Goal: Task Accomplishment & Management: Use online tool/utility

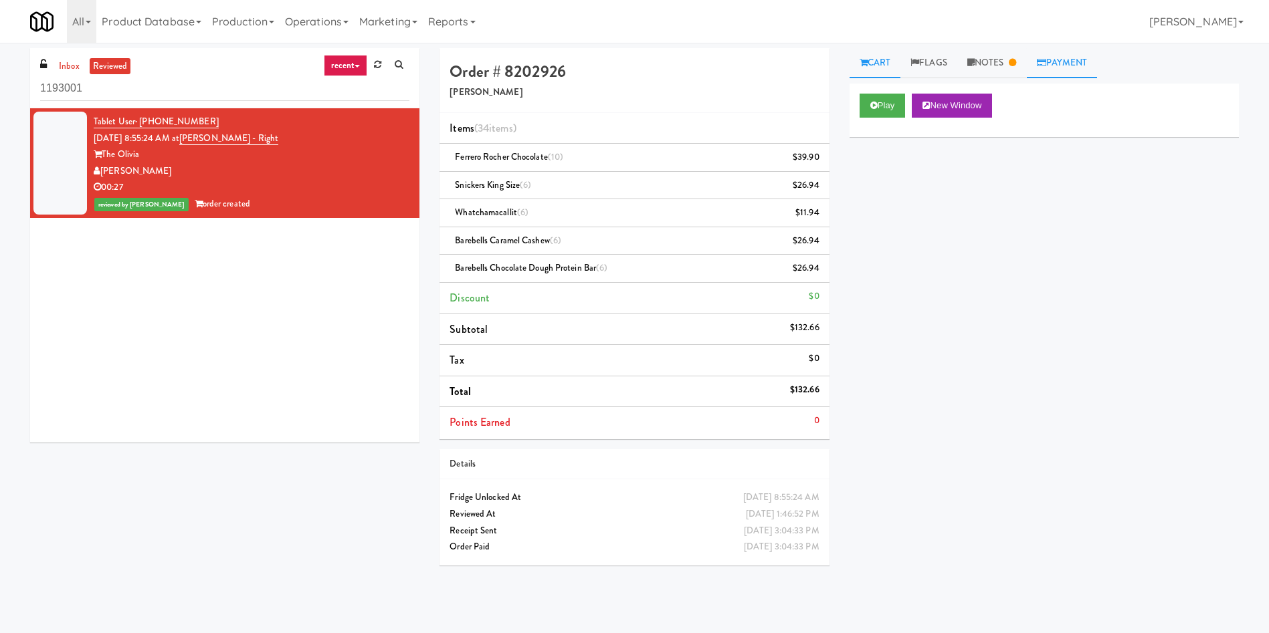
click at [1062, 60] on link "Payment" at bounding box center [1062, 63] width 71 height 30
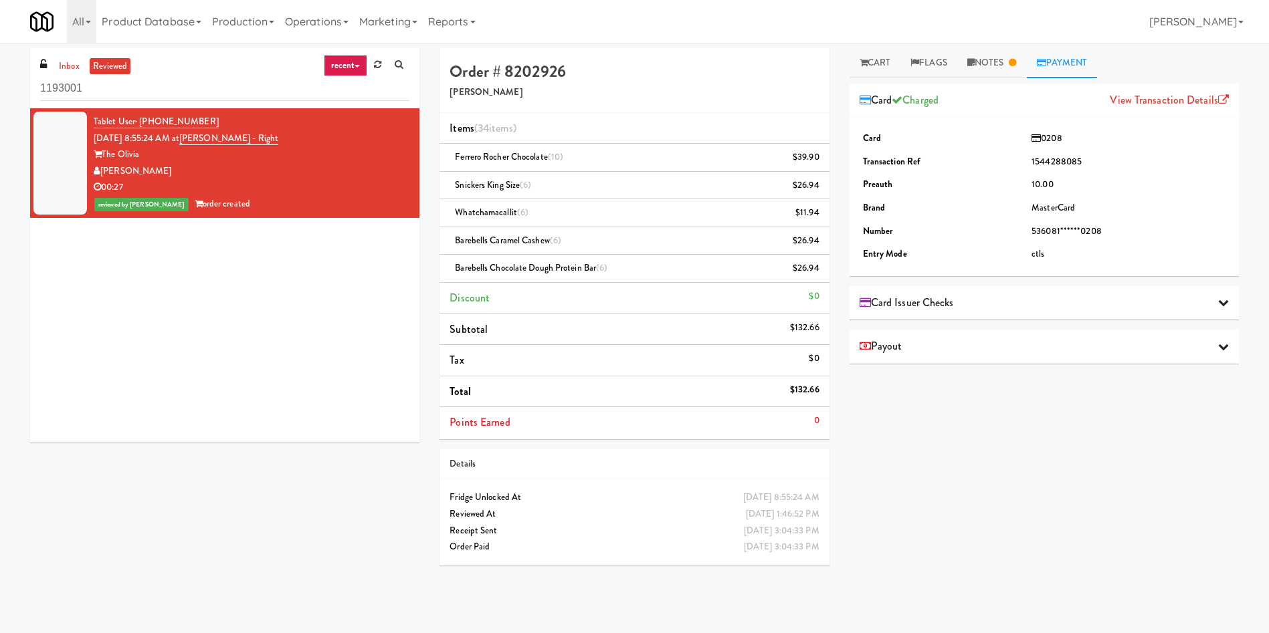
drag, startPoint x: 164, startPoint y: 169, endPoint x: 103, endPoint y: 171, distance: 60.9
click at [103, 171] on div "[PERSON_NAME]" at bounding box center [252, 171] width 316 height 17
copy div "[PERSON_NAME]"
click at [885, 64] on link "Cart" at bounding box center [876, 63] width 52 height 30
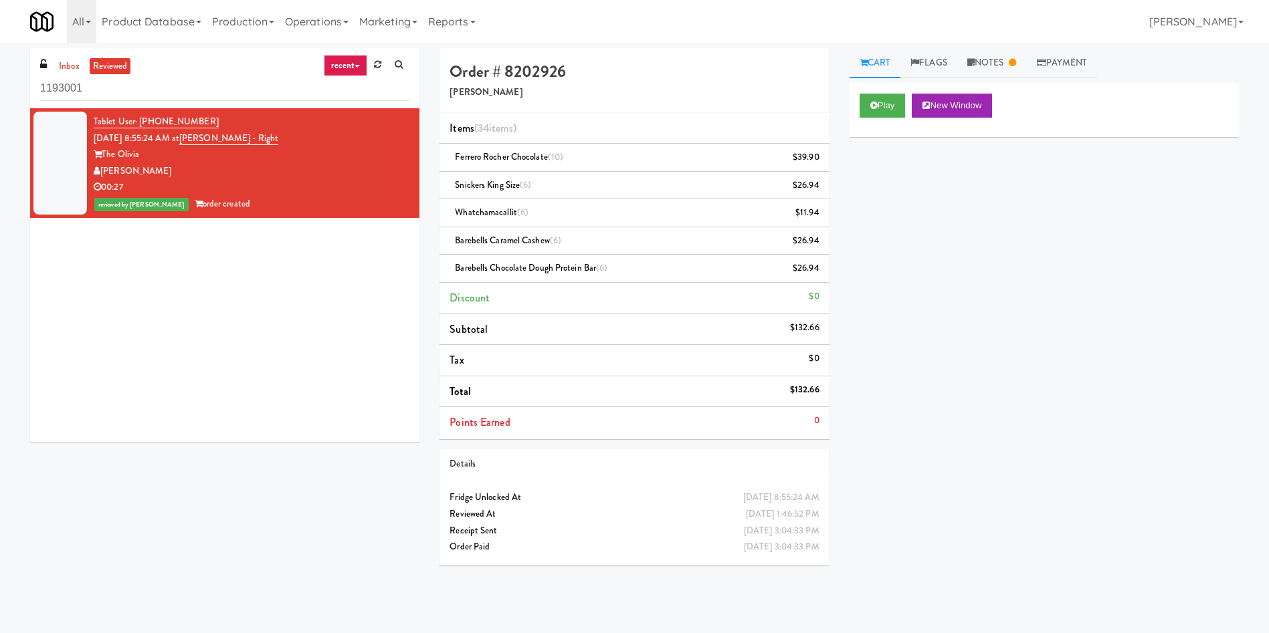
drag, startPoint x: 296, startPoint y: 131, endPoint x: 197, endPoint y: 142, distance: 99.6
click at [197, 142] on div "Tablet User · (541) 778-2140 [DATE] 8:55:24 AM at [PERSON_NAME] - Right The [PE…" at bounding box center [252, 163] width 316 height 99
copy span "[PERSON_NAME] - Right"
click at [866, 103] on button "Play" at bounding box center [883, 106] width 46 height 24
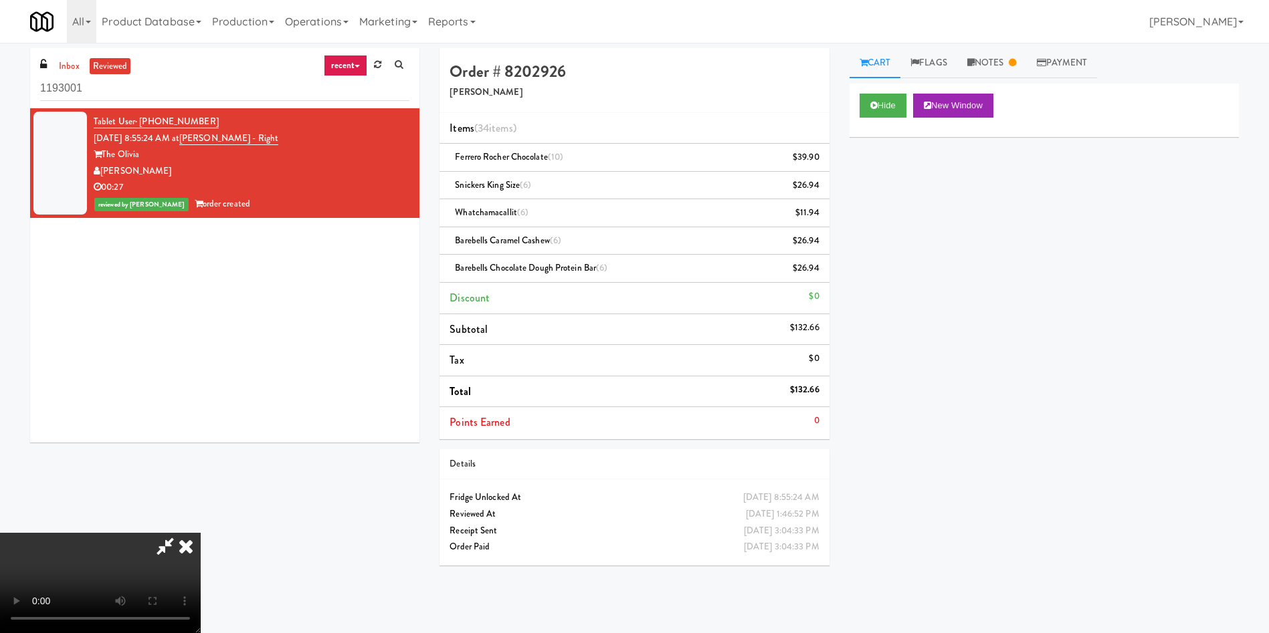
click at [1078, 332] on div "Hide New Window Primary Flag Clear Flag if unable to determine what was taken o…" at bounding box center [1044, 335] width 389 height 502
drag, startPoint x: 302, startPoint y: 457, endPoint x: 583, endPoint y: 367, distance: 295.1
click at [201, 533] on video at bounding box center [100, 583] width 201 height 100
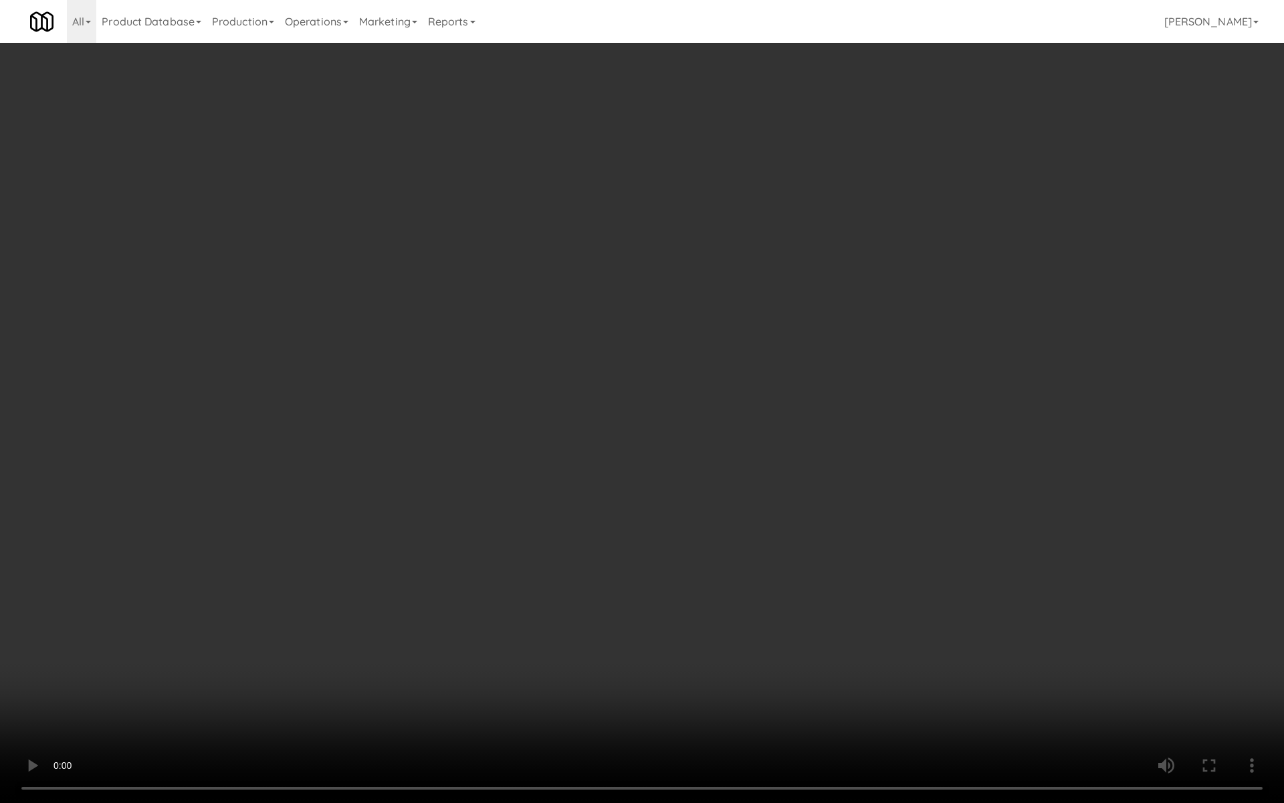
click at [430, 391] on video at bounding box center [642, 401] width 1284 height 803
click at [429, 390] on video at bounding box center [642, 401] width 1284 height 803
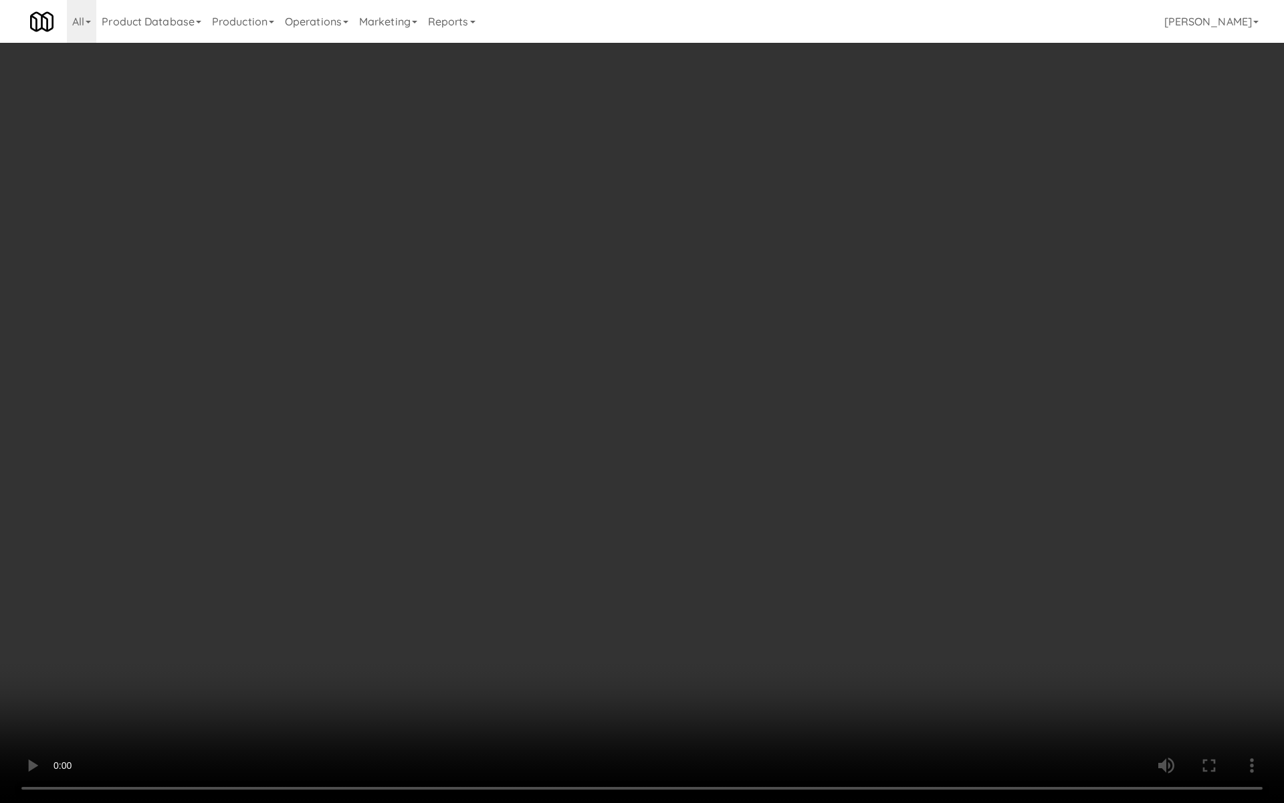
click at [429, 390] on video at bounding box center [642, 401] width 1284 height 803
click at [368, 438] on video at bounding box center [642, 401] width 1284 height 803
click at [430, 383] on video at bounding box center [642, 401] width 1284 height 803
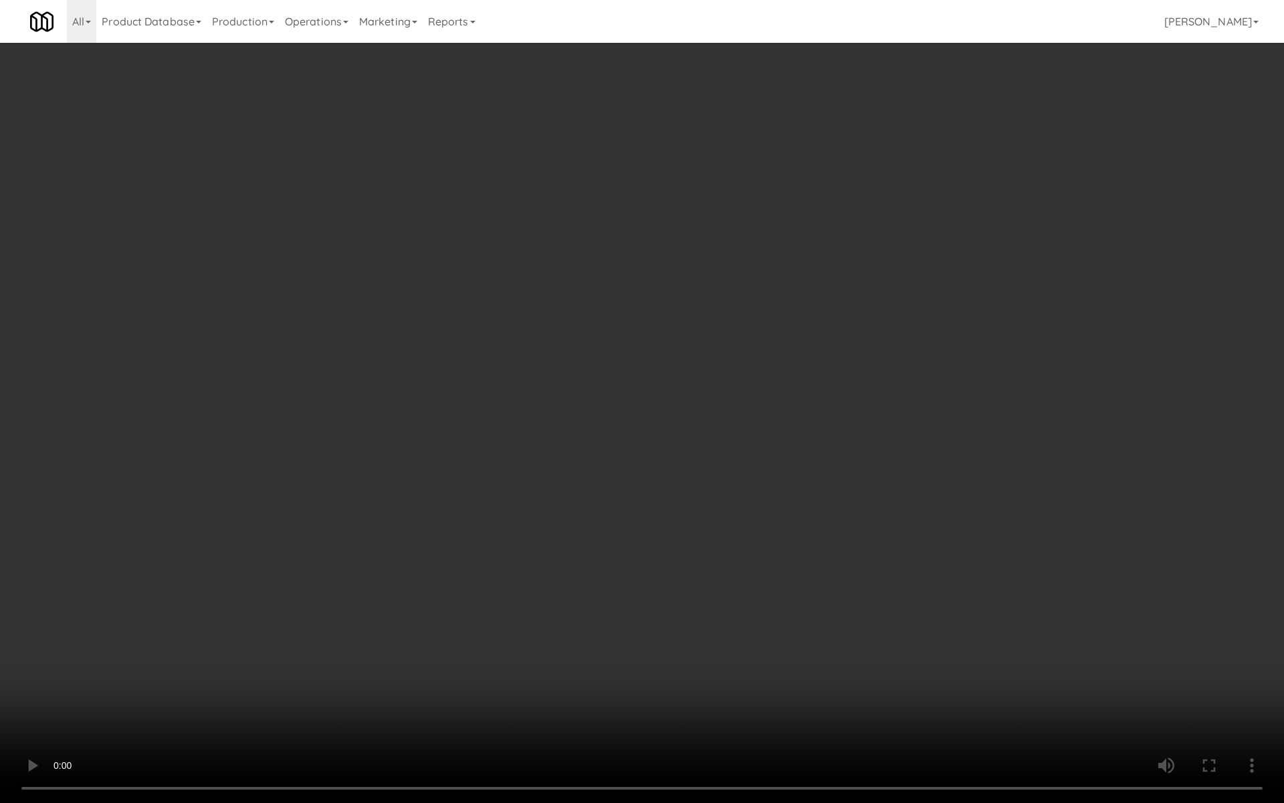
click at [430, 383] on video at bounding box center [642, 401] width 1284 height 803
click at [692, 601] on video at bounding box center [642, 401] width 1284 height 803
click at [465, 394] on video at bounding box center [642, 401] width 1284 height 803
click at [641, 466] on video at bounding box center [642, 401] width 1284 height 803
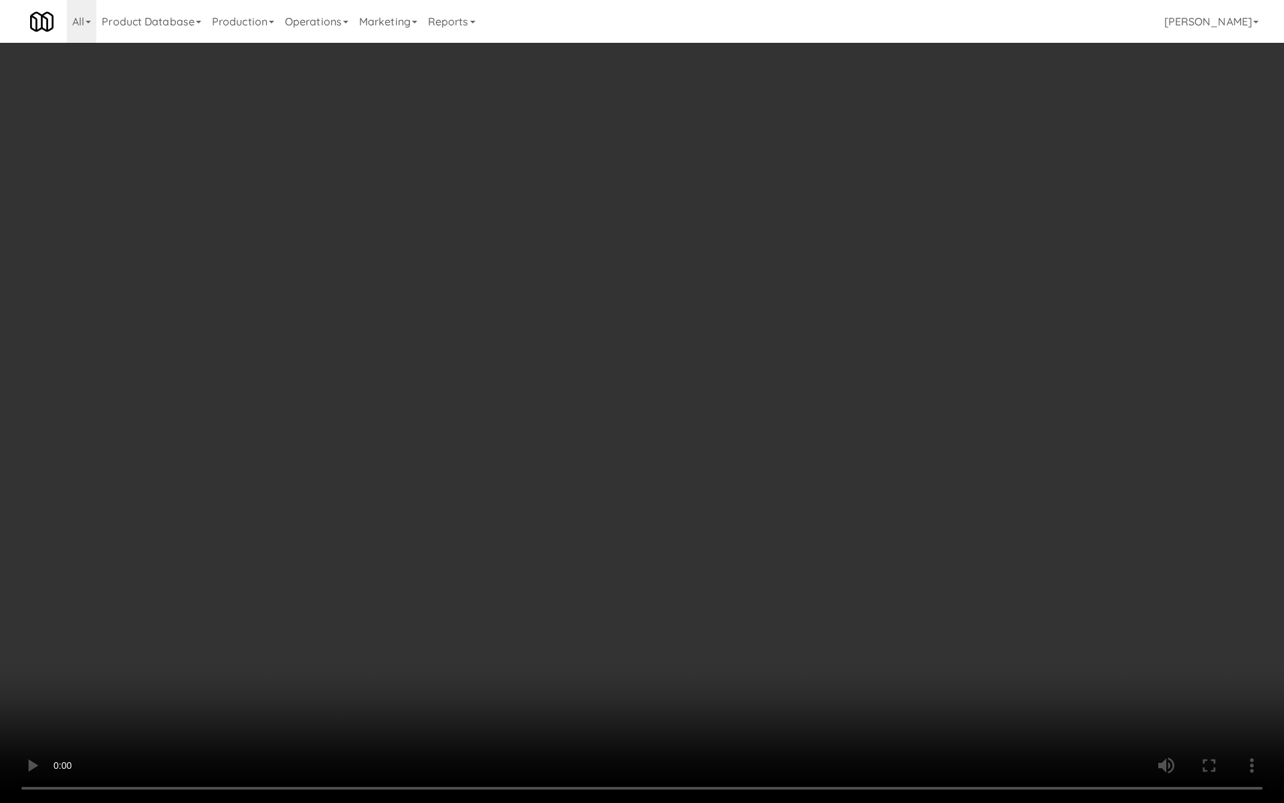
click at [641, 466] on video at bounding box center [642, 401] width 1284 height 803
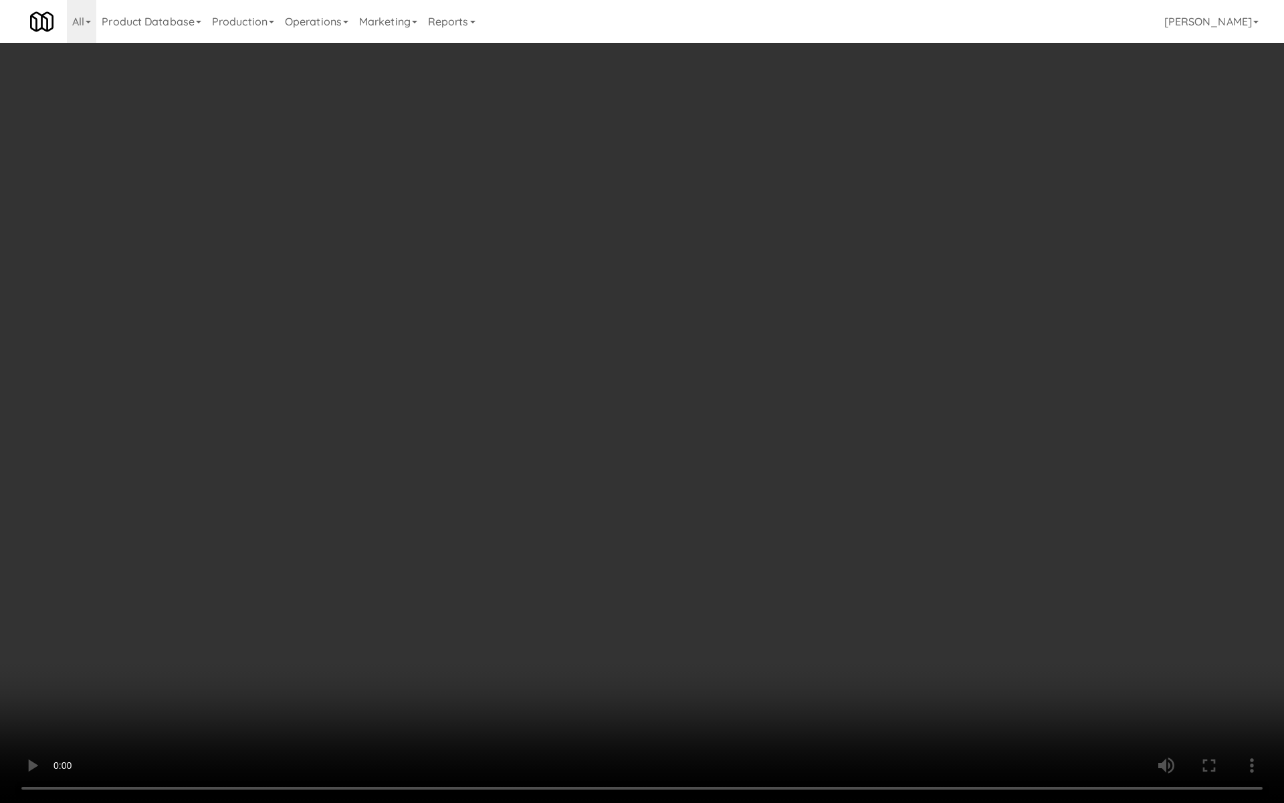
click at [641, 466] on video at bounding box center [642, 401] width 1284 height 803
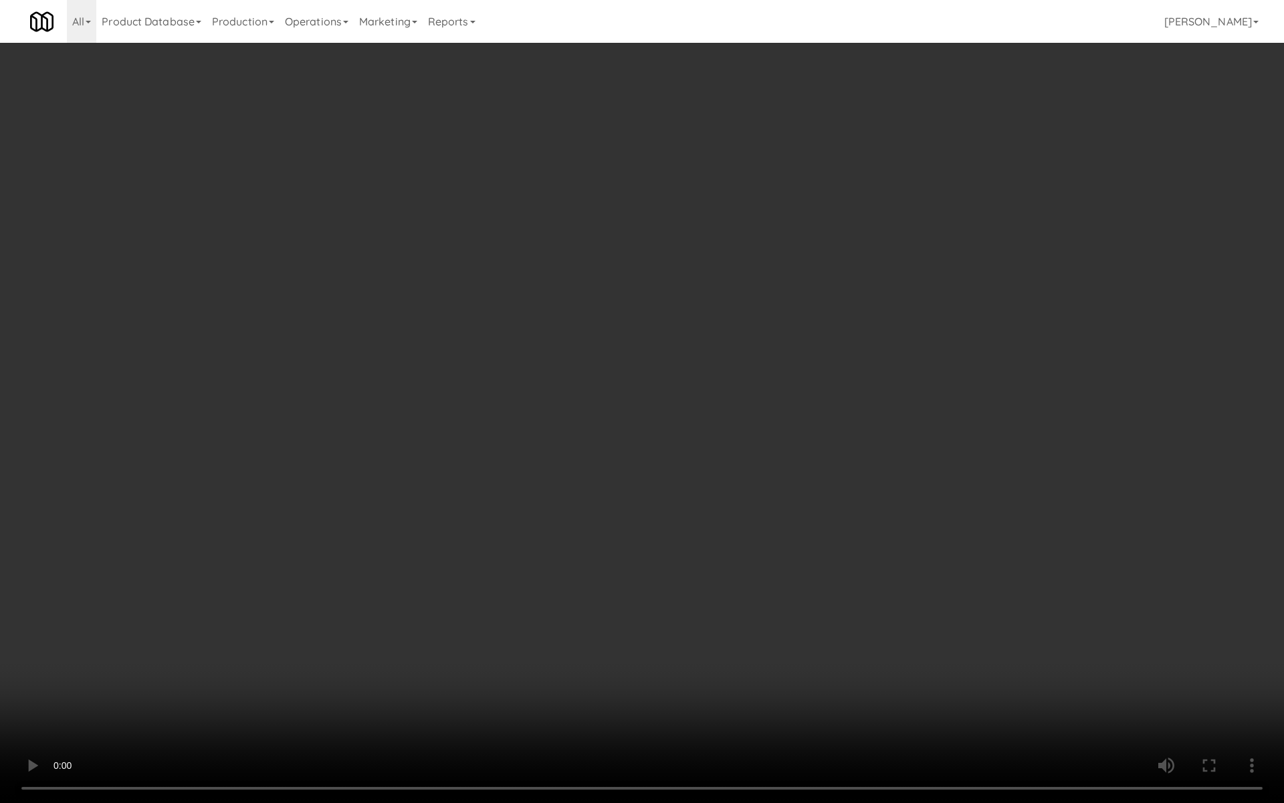
click at [641, 466] on video at bounding box center [642, 401] width 1284 height 803
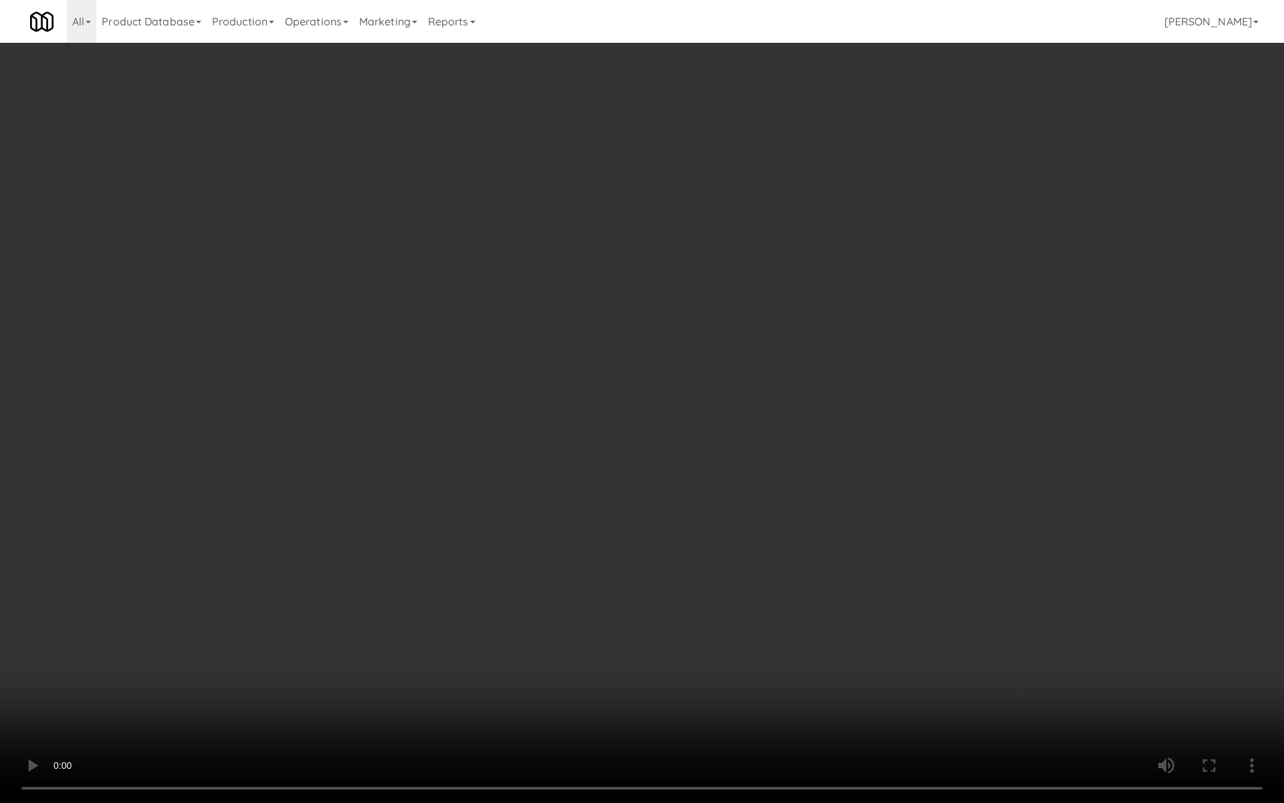
click at [488, 415] on video at bounding box center [642, 401] width 1284 height 803
click at [447, 420] on video at bounding box center [642, 401] width 1284 height 803
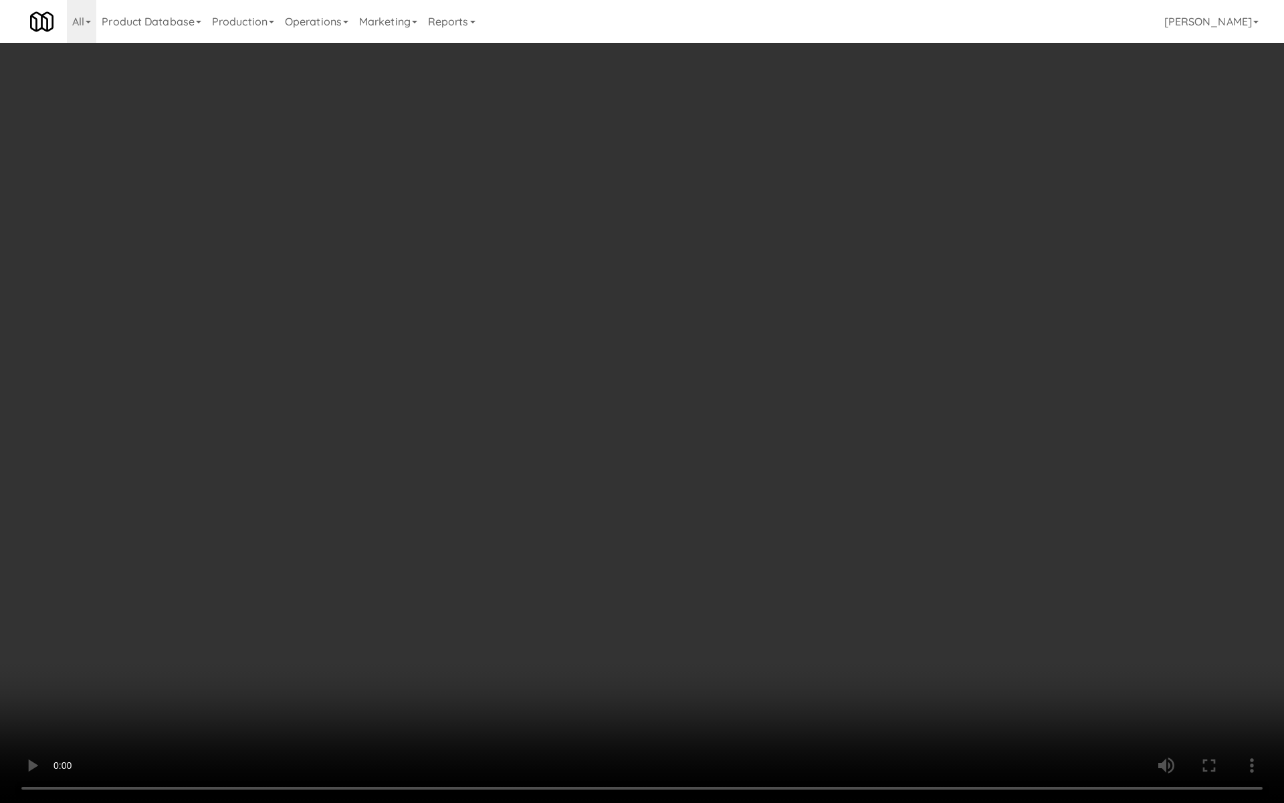
click at [447, 420] on video at bounding box center [642, 401] width 1284 height 803
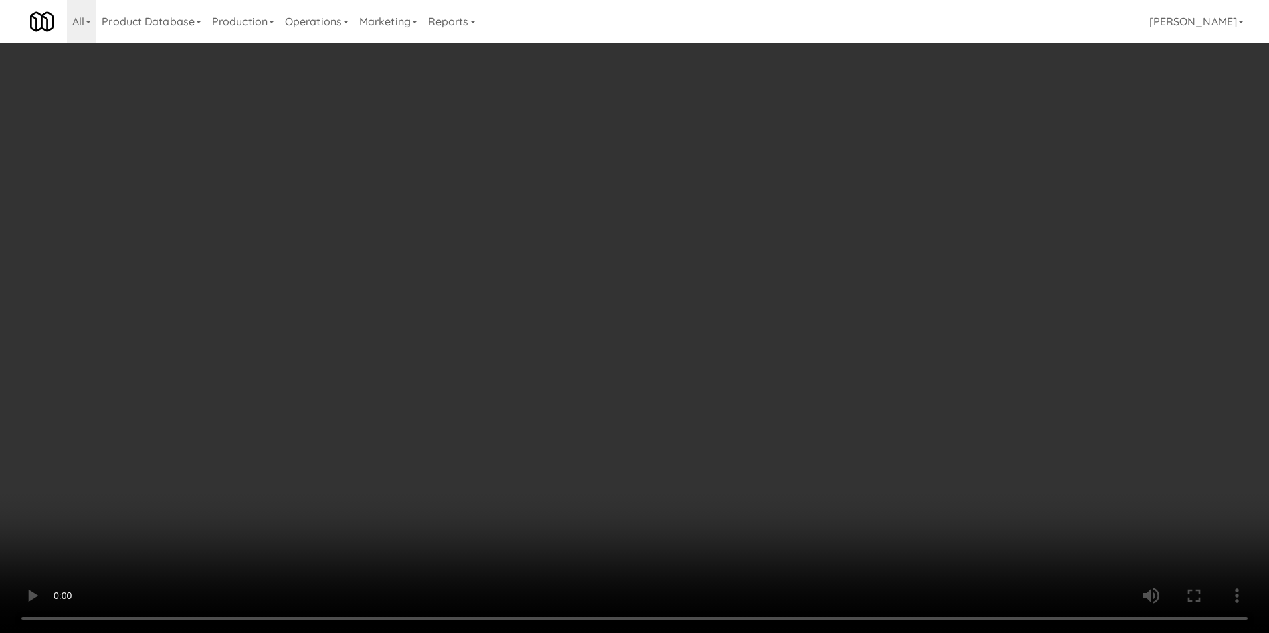
scroll to position [43, 0]
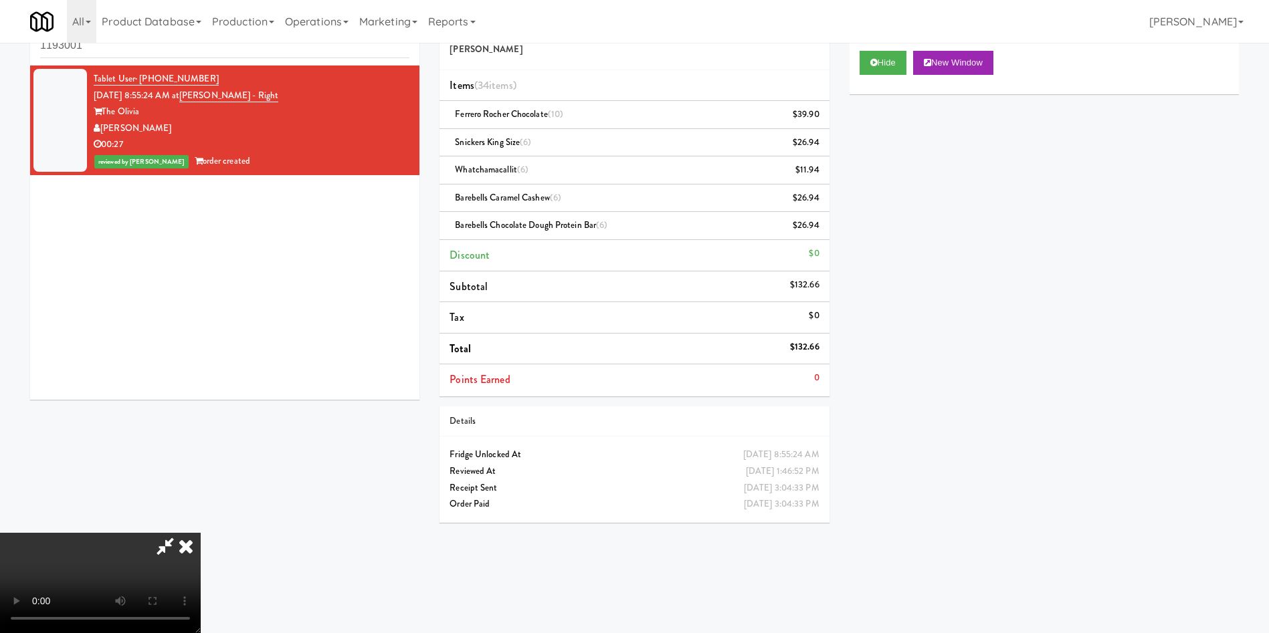
click at [201, 533] on icon at bounding box center [185, 546] width 29 height 27
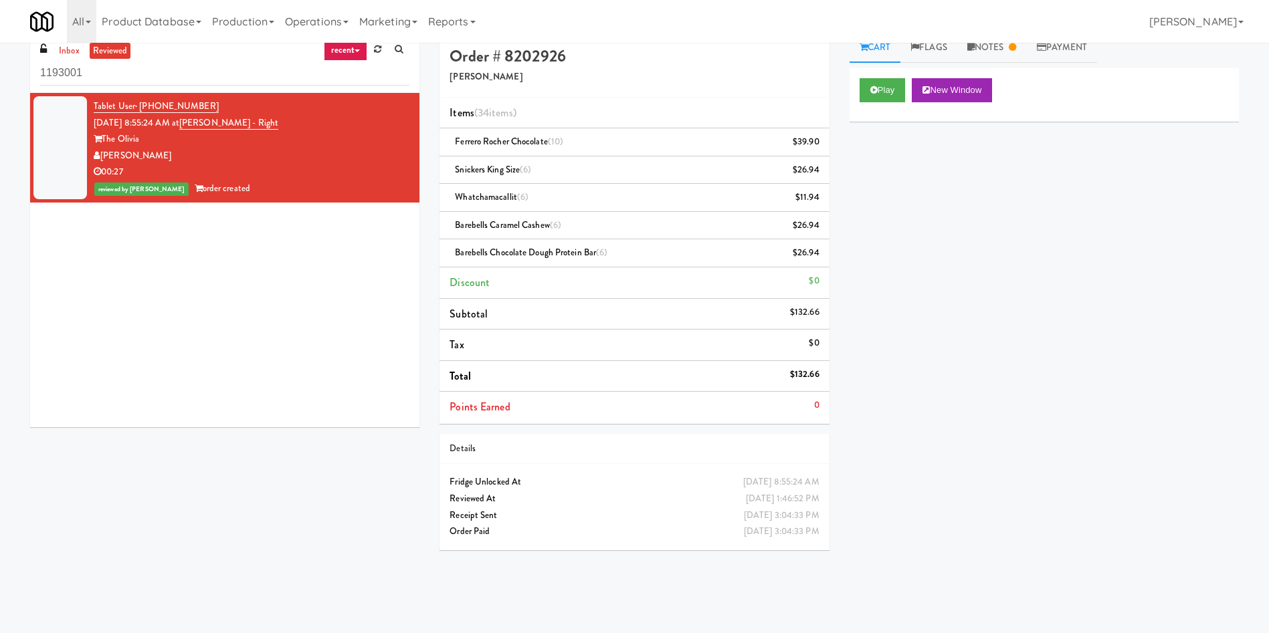
scroll to position [0, 0]
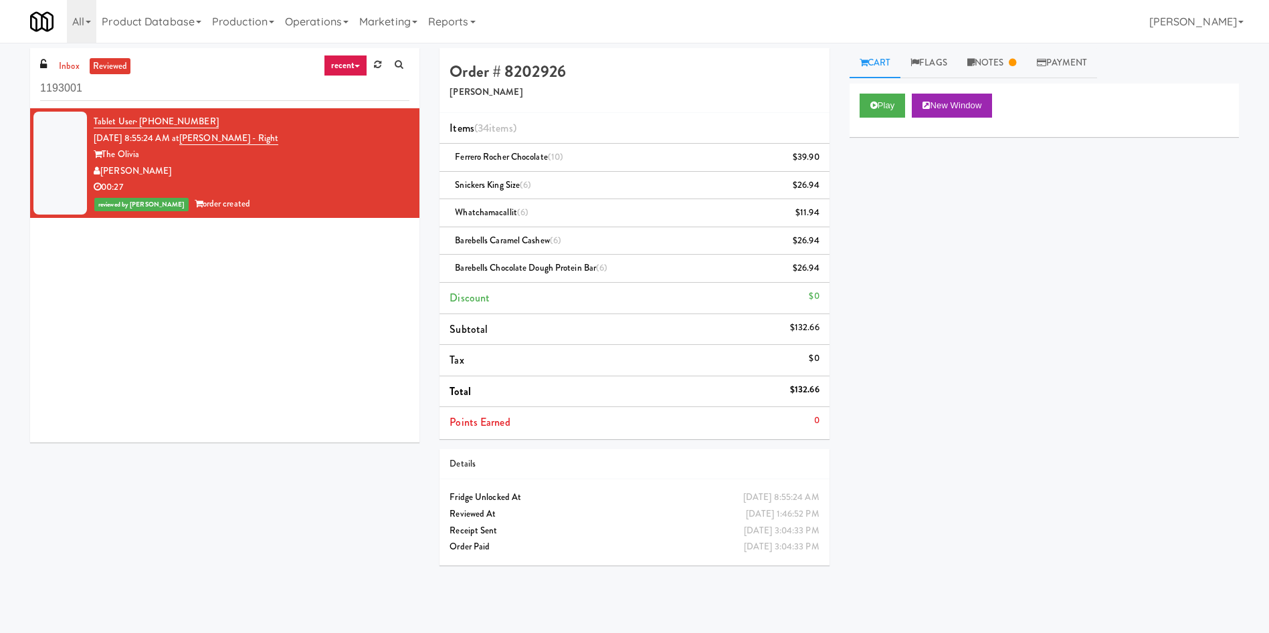
click at [289, 137] on div "Tablet User · (541) 778-2140 [DATE] 8:55:24 AM at [PERSON_NAME] - Right The [PE…" at bounding box center [252, 163] width 316 height 99
drag, startPoint x: 297, startPoint y: 142, endPoint x: 199, endPoint y: 140, distance: 97.7
click at [199, 140] on div "Tablet User · (541) 778-2140 [DATE] 8:55:24 AM at [PERSON_NAME] - Right The [PE…" at bounding box center [252, 163] width 316 height 99
copy link "[PERSON_NAME] - Right"
drag, startPoint x: 172, startPoint y: 94, endPoint x: 17, endPoint y: 94, distance: 154.5
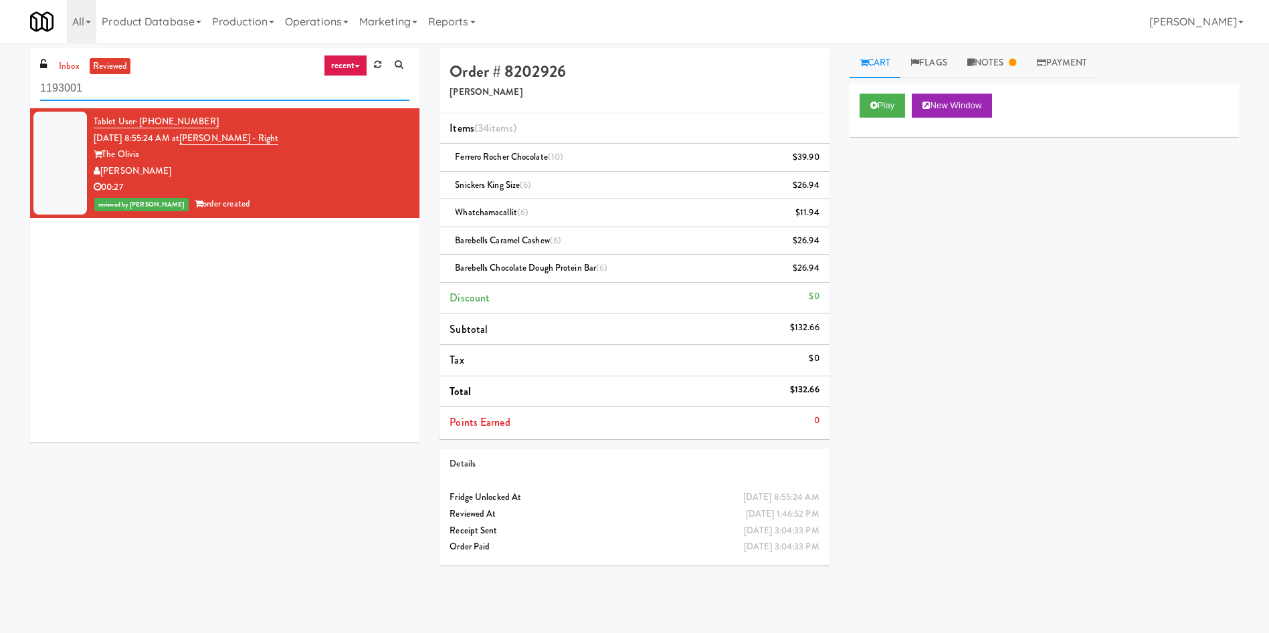
click at [0, 94] on div "inbox reviewed recent all unclear take inventory issue suspicious failed recent…" at bounding box center [634, 316] width 1269 height 537
paste input "[PERSON_NAME] - Right"
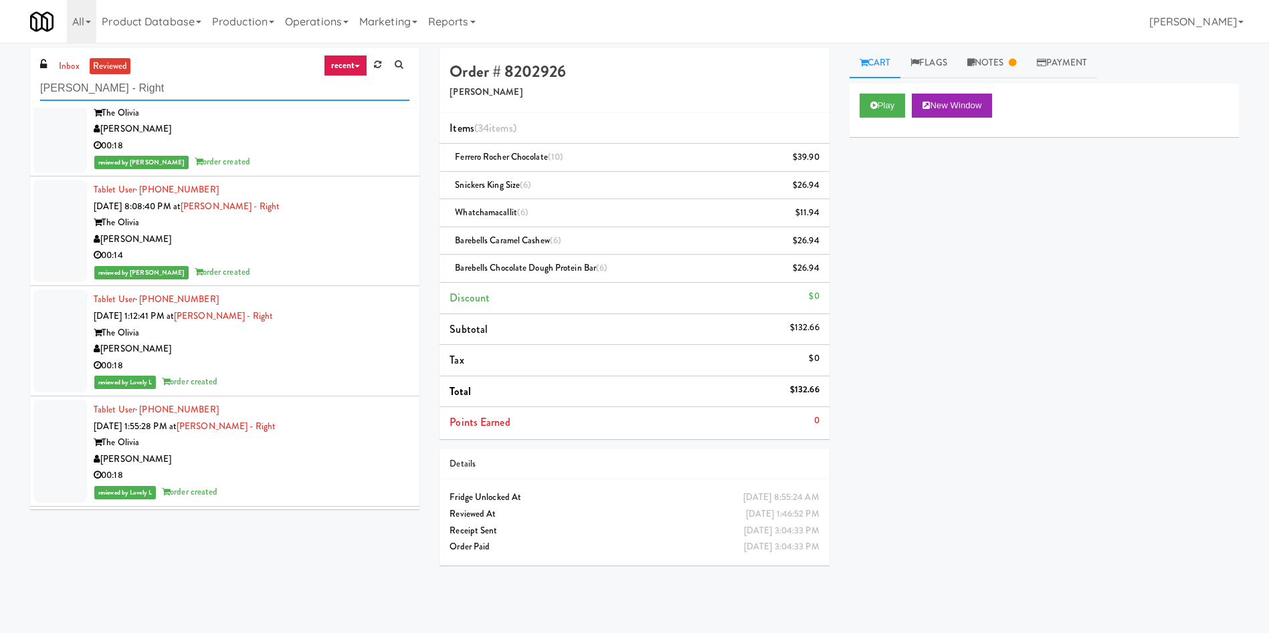
scroll to position [803, 0]
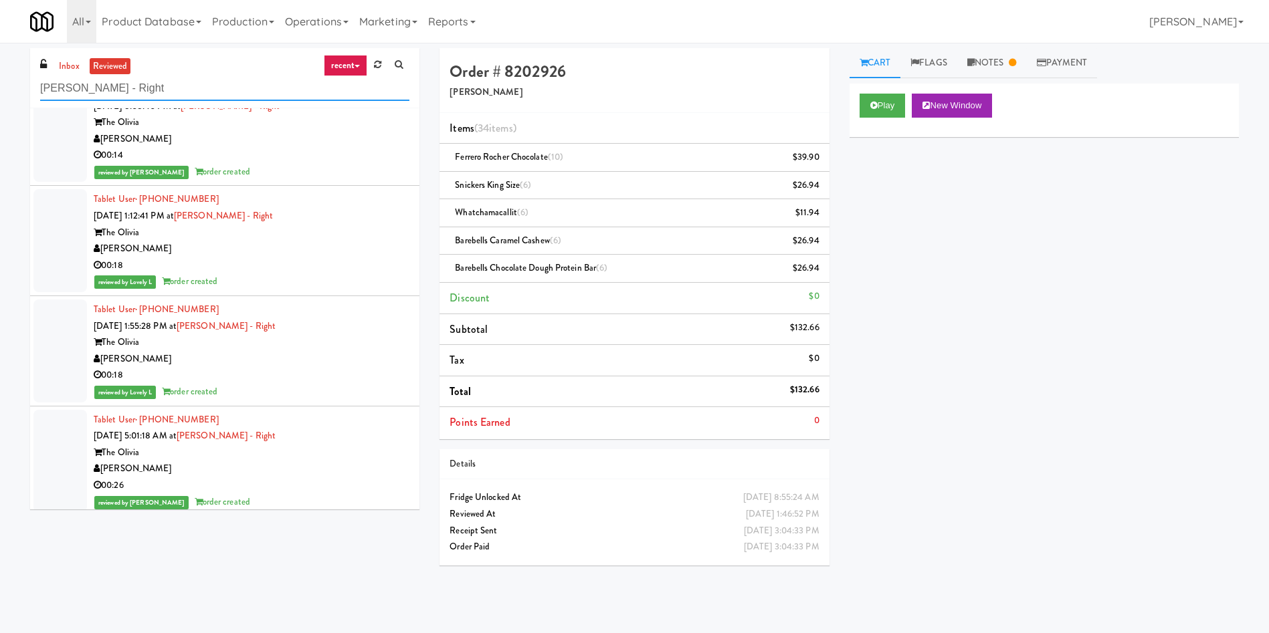
type input "[PERSON_NAME] - Right"
click at [51, 231] on div at bounding box center [60, 240] width 54 height 103
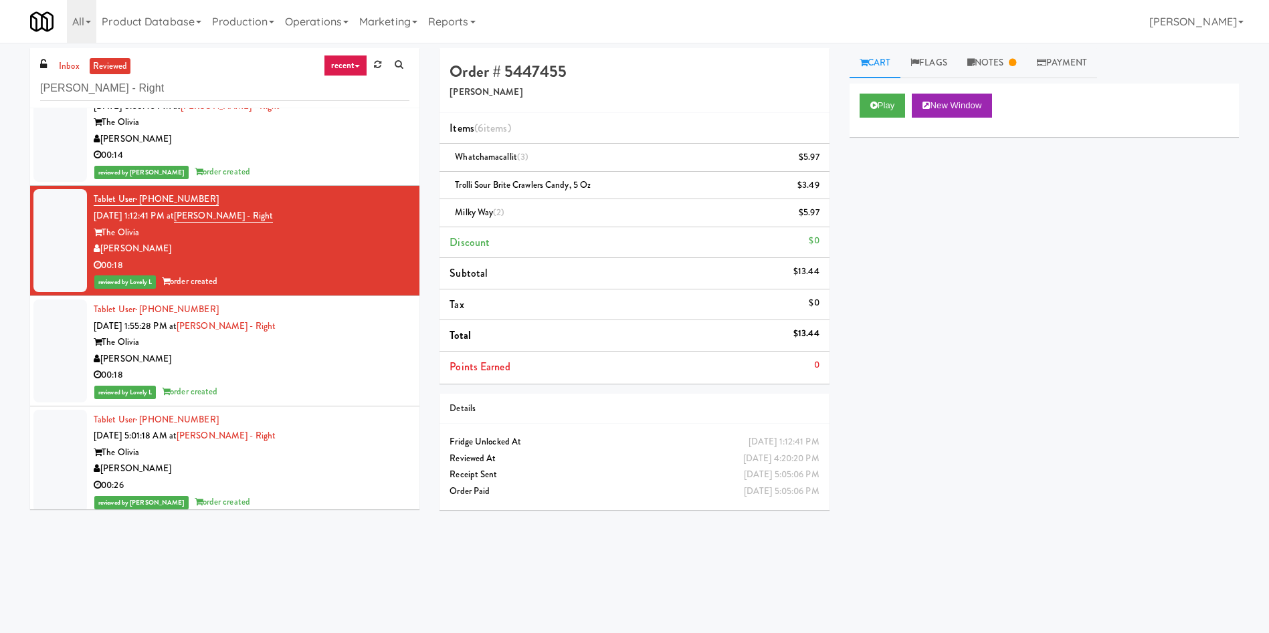
click at [82, 321] on div at bounding box center [60, 351] width 54 height 103
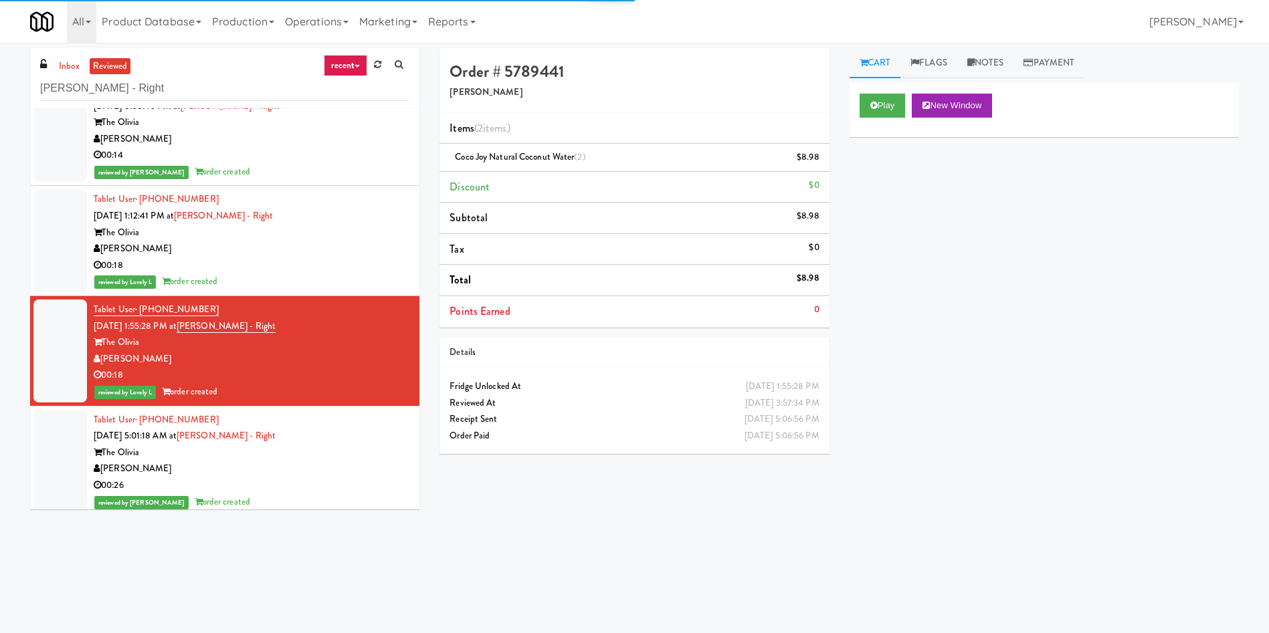
click at [78, 420] on div at bounding box center [60, 461] width 54 height 103
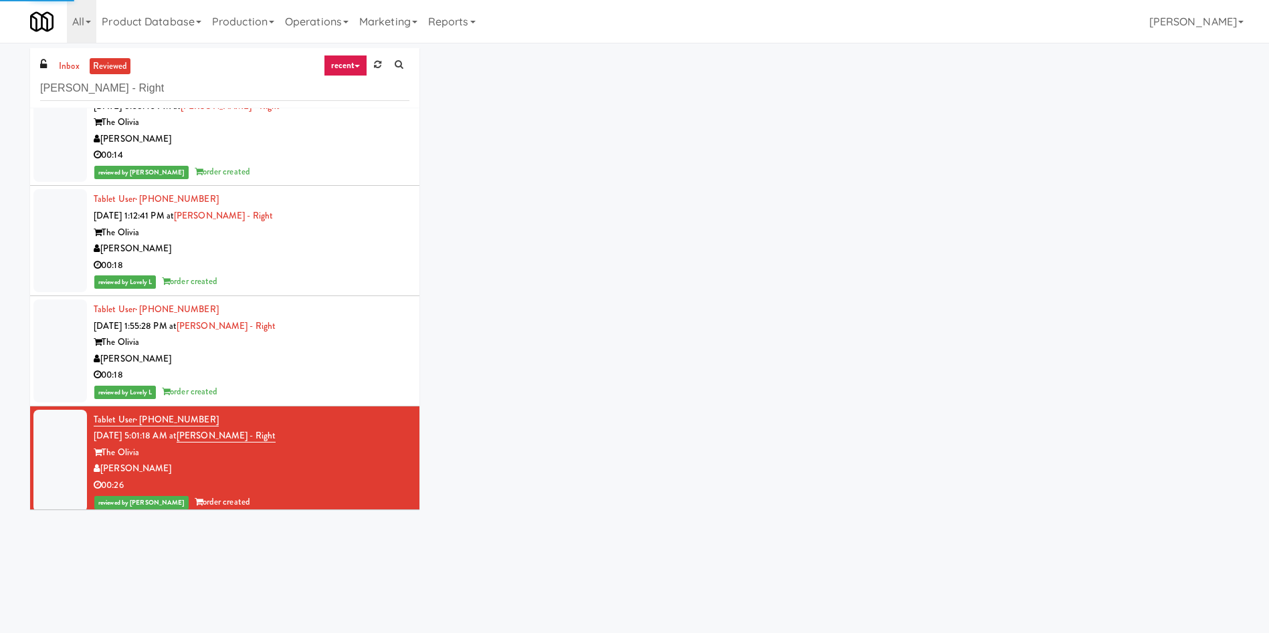
scroll to position [1003, 0]
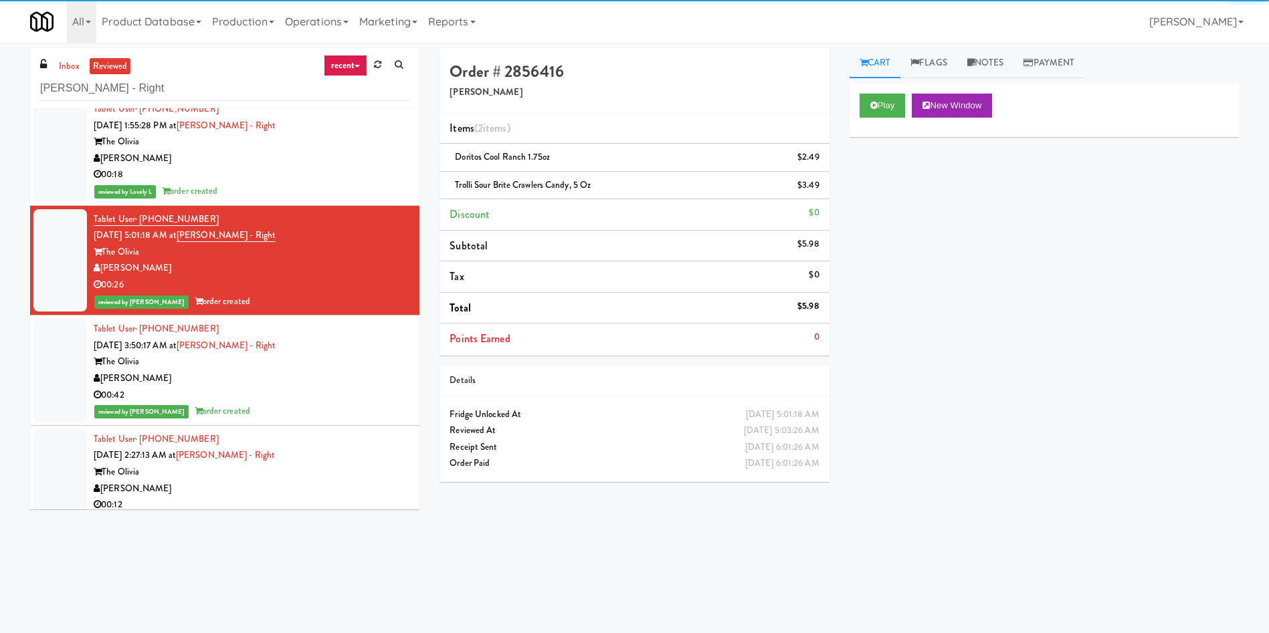
click at [54, 375] on div at bounding box center [60, 370] width 54 height 103
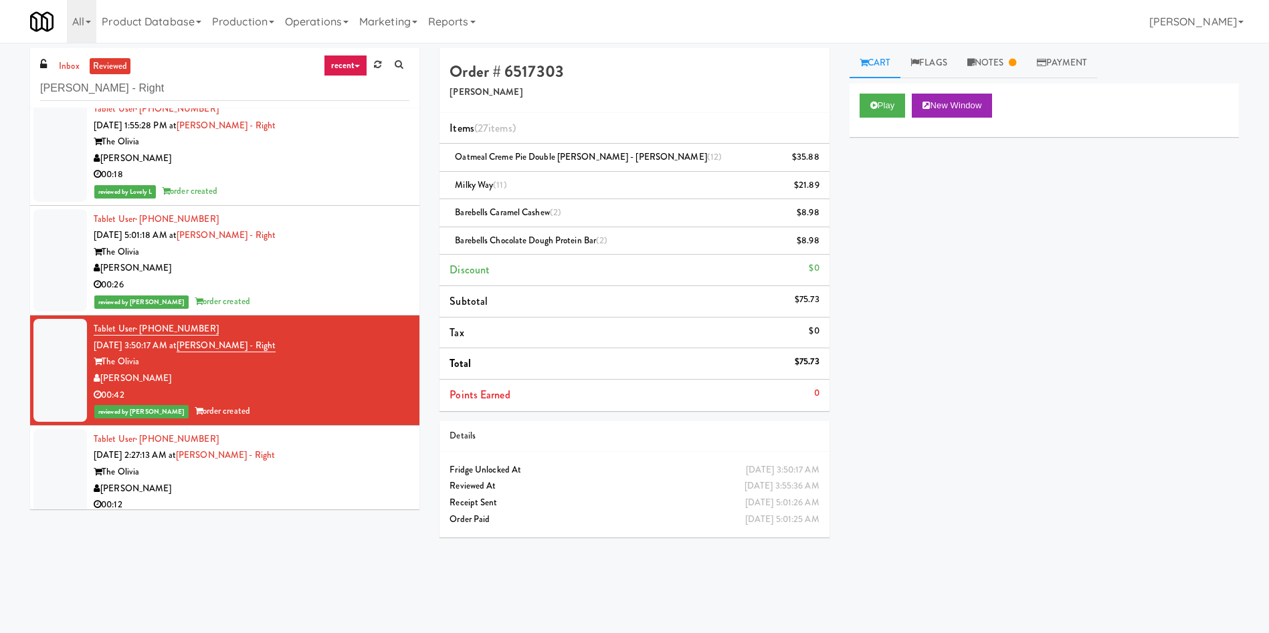
scroll to position [1104, 0]
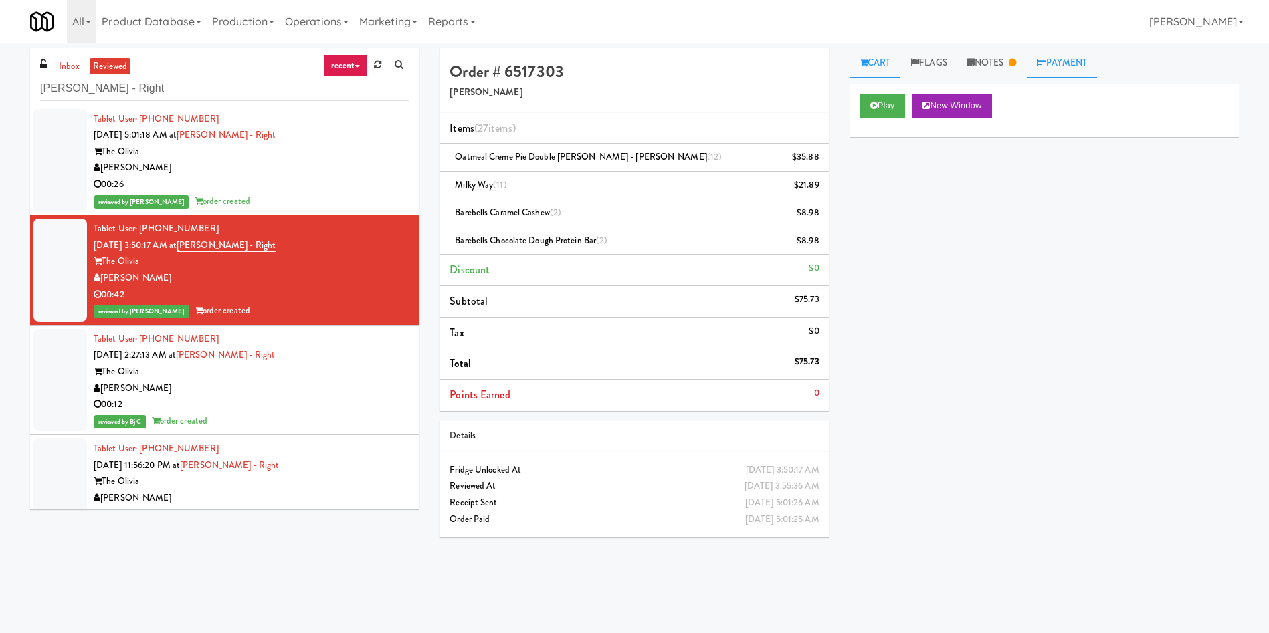
click at [1060, 68] on link "Payment" at bounding box center [1062, 63] width 71 height 30
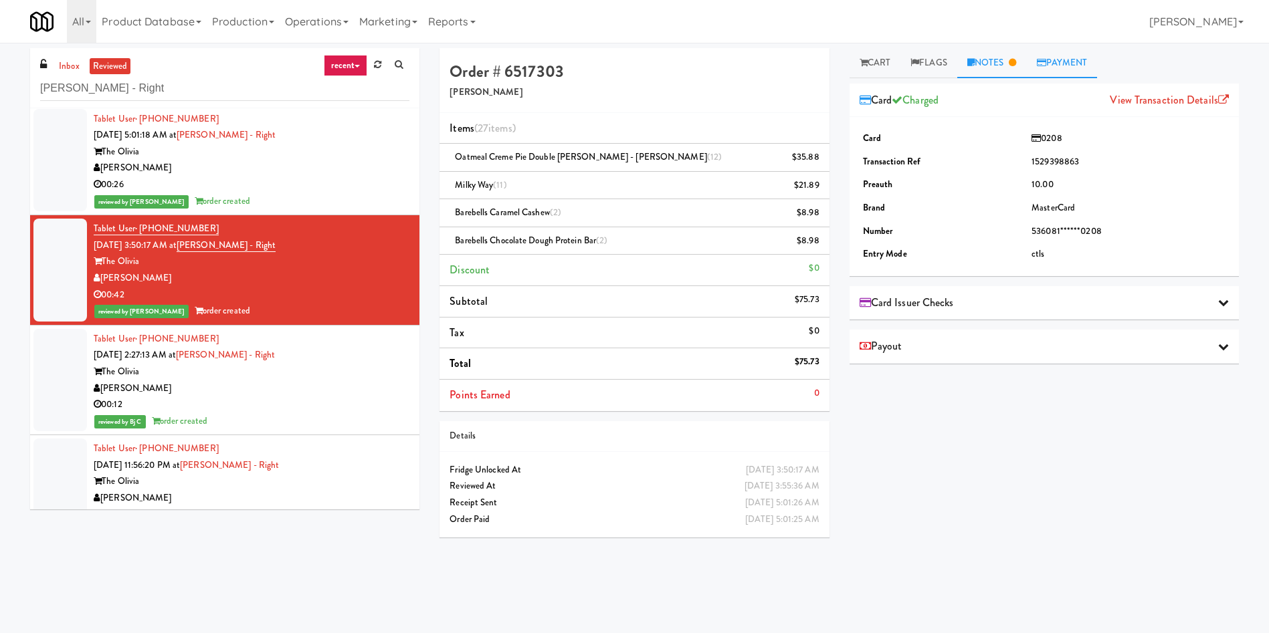
click at [1015, 66] on icon at bounding box center [1012, 62] width 7 height 9
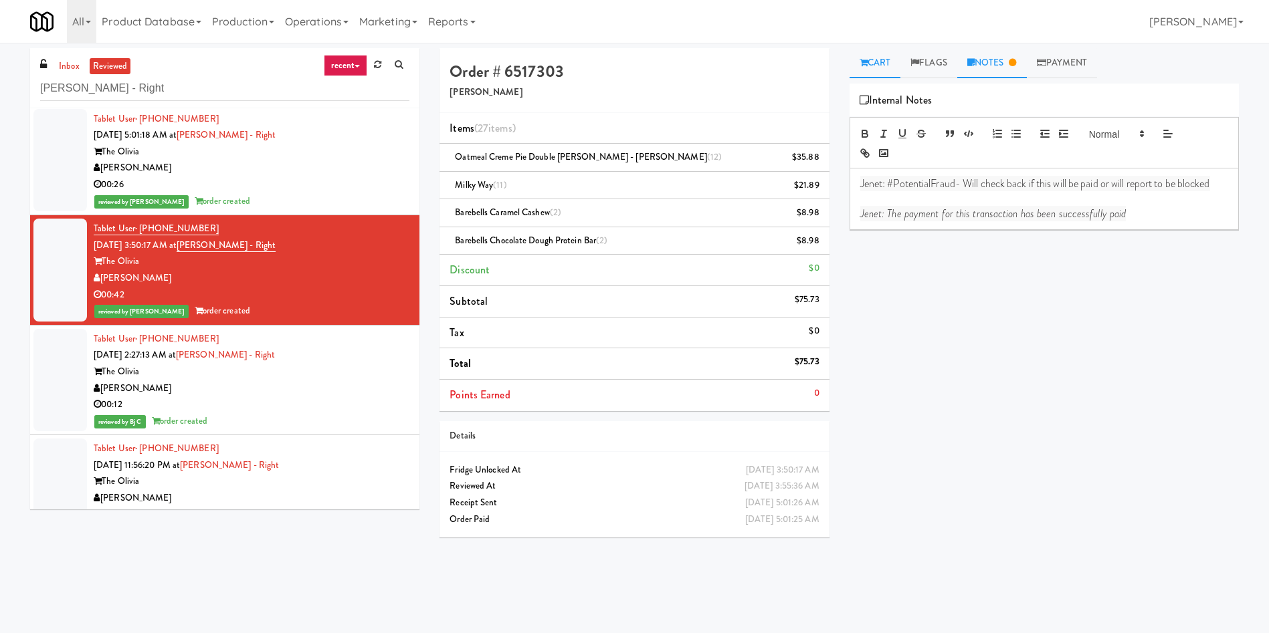
click at [884, 58] on link "Cart" at bounding box center [876, 63] width 52 height 30
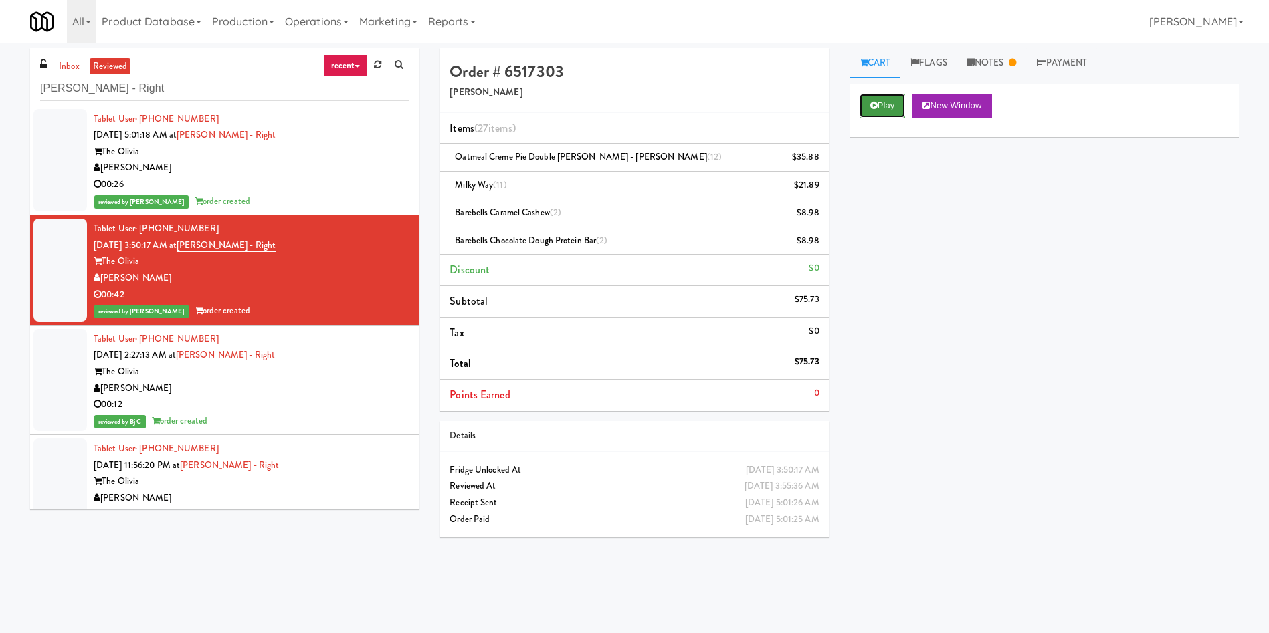
click at [886, 104] on button "Play" at bounding box center [883, 106] width 46 height 24
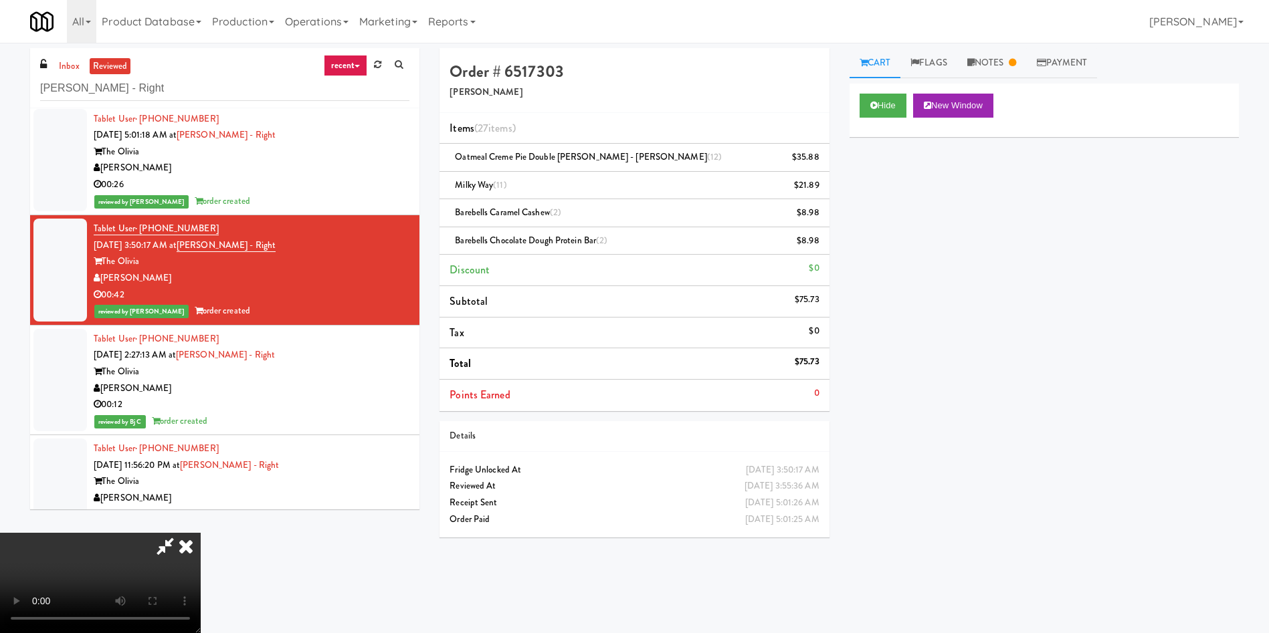
click at [197, 533] on video at bounding box center [100, 583] width 201 height 100
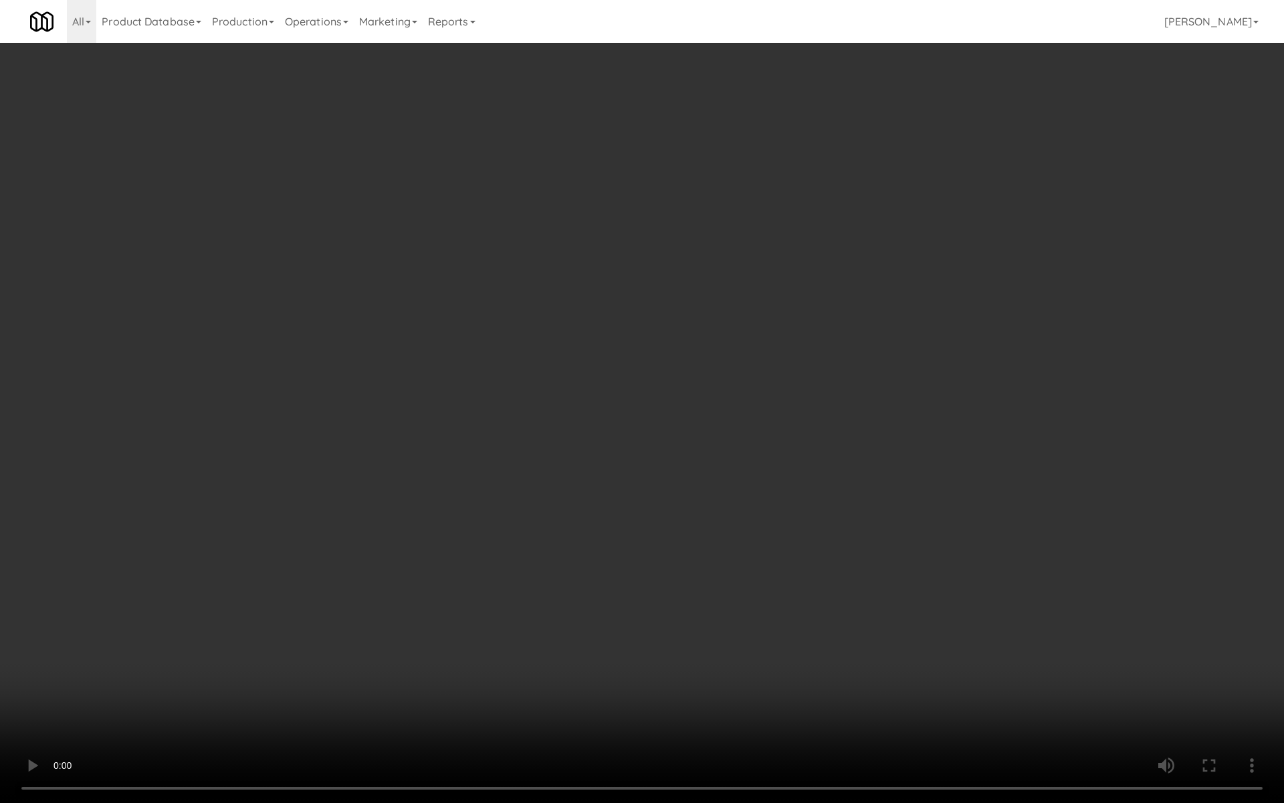
click at [328, 261] on video at bounding box center [642, 401] width 1284 height 803
click at [328, 262] on video at bounding box center [642, 401] width 1284 height 803
click at [383, 371] on video at bounding box center [642, 401] width 1284 height 803
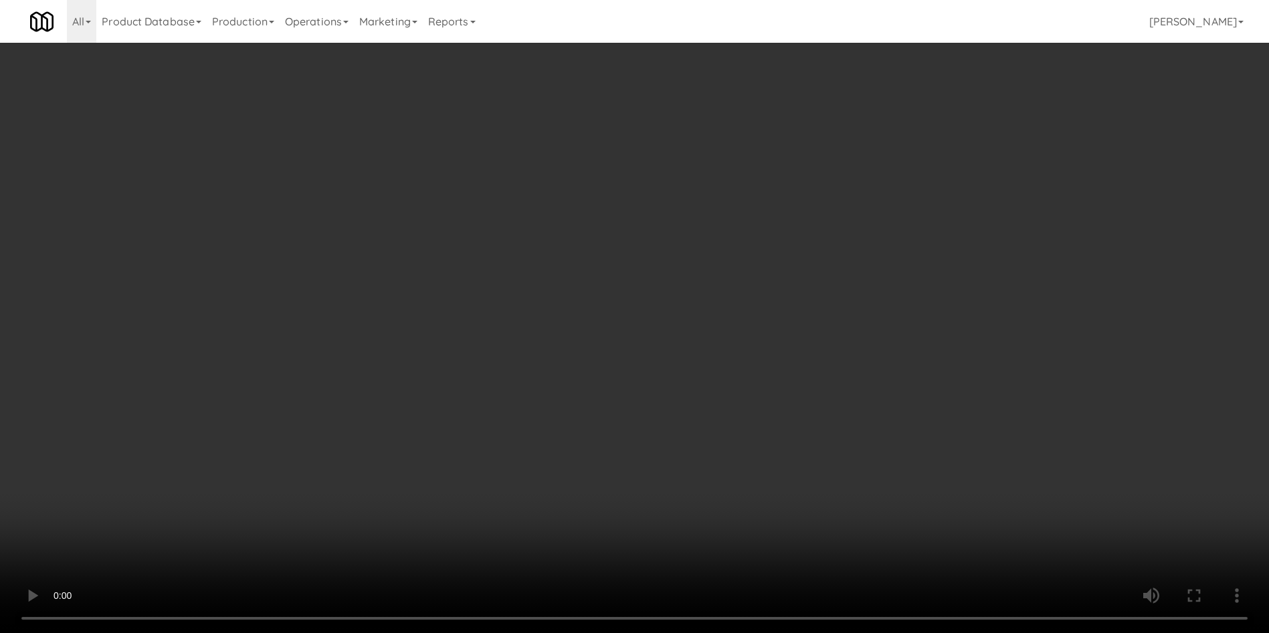
scroll to position [43, 0]
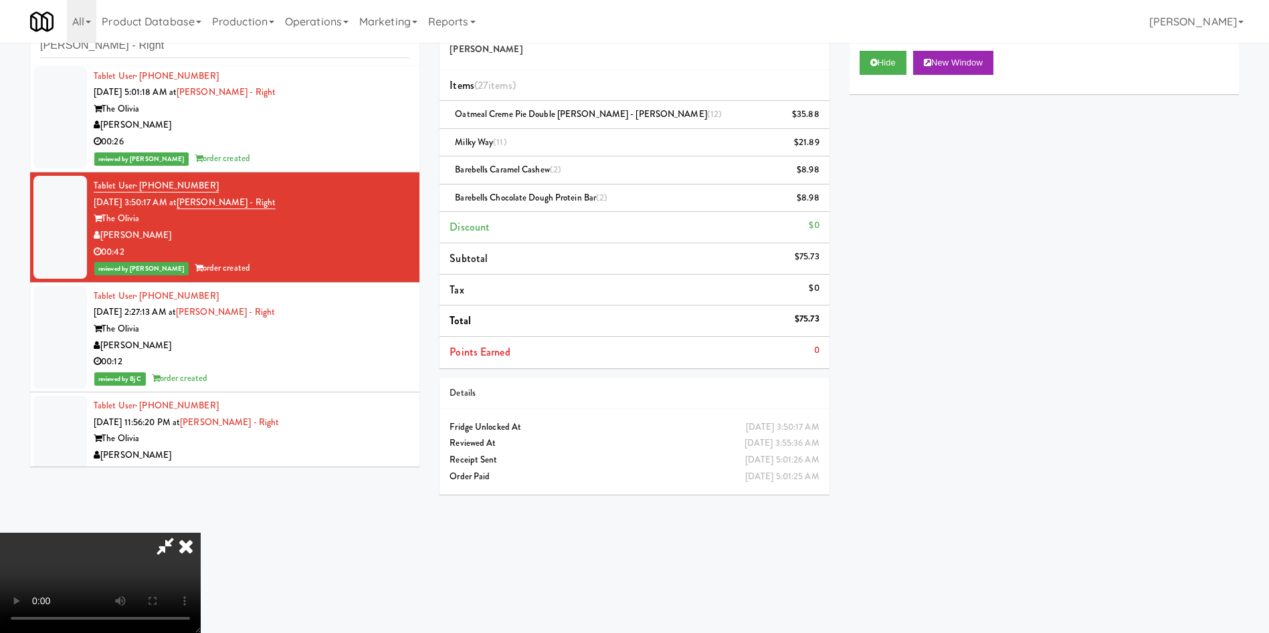
click at [201, 533] on video at bounding box center [100, 583] width 201 height 100
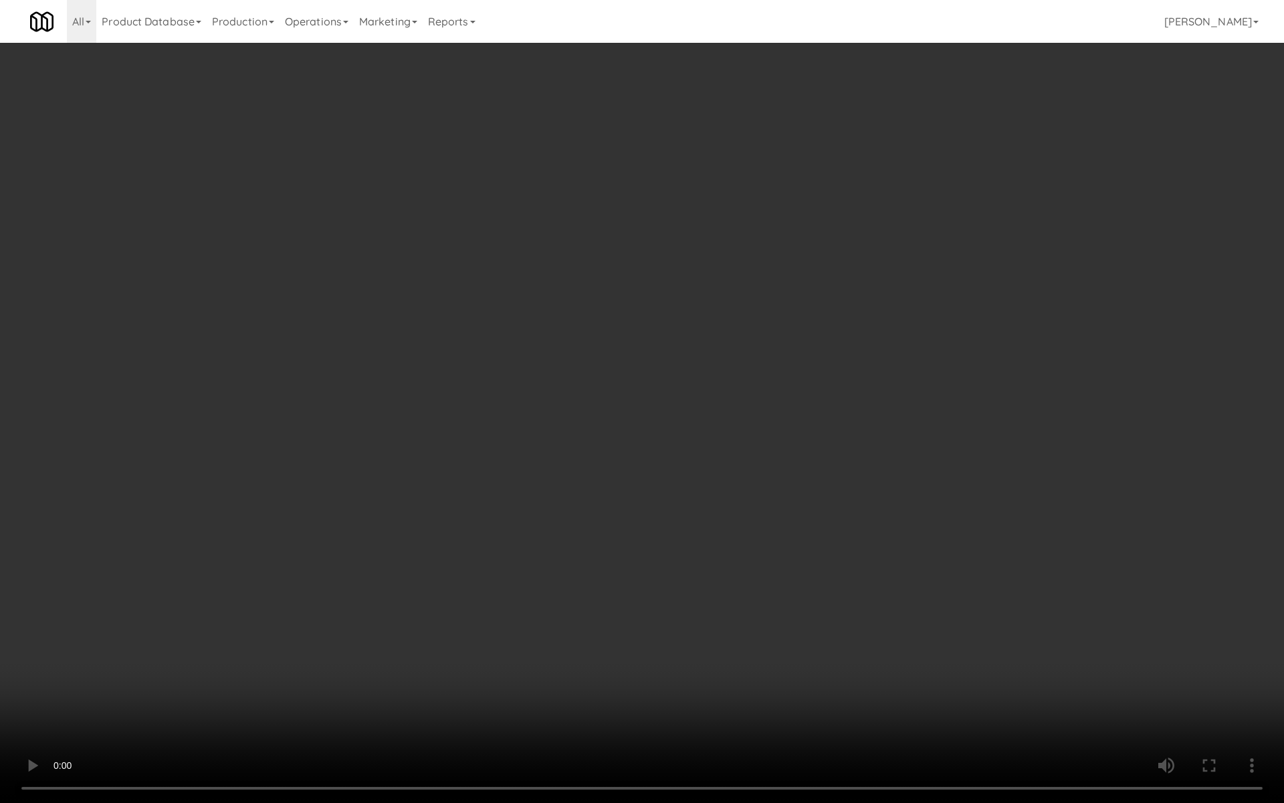
click at [497, 471] on video at bounding box center [642, 401] width 1284 height 803
click at [506, 467] on video at bounding box center [642, 401] width 1284 height 803
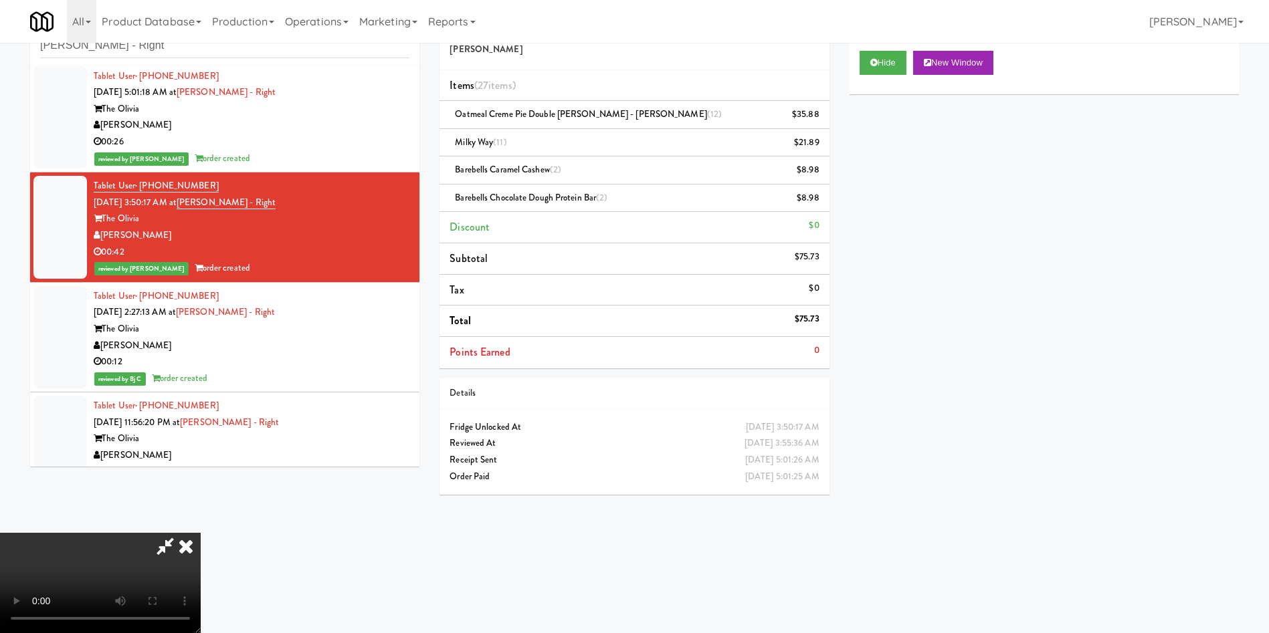
click at [201, 533] on icon at bounding box center [185, 546] width 29 height 27
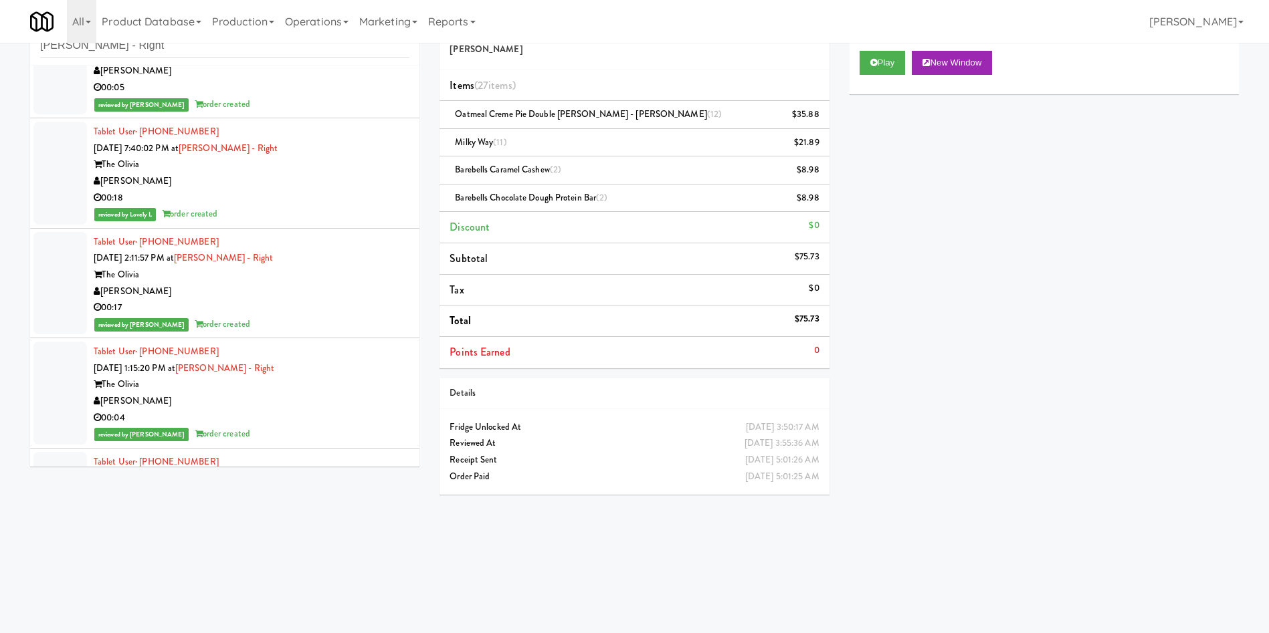
scroll to position [2809, 0]
click at [67, 362] on div at bounding box center [60, 393] width 54 height 103
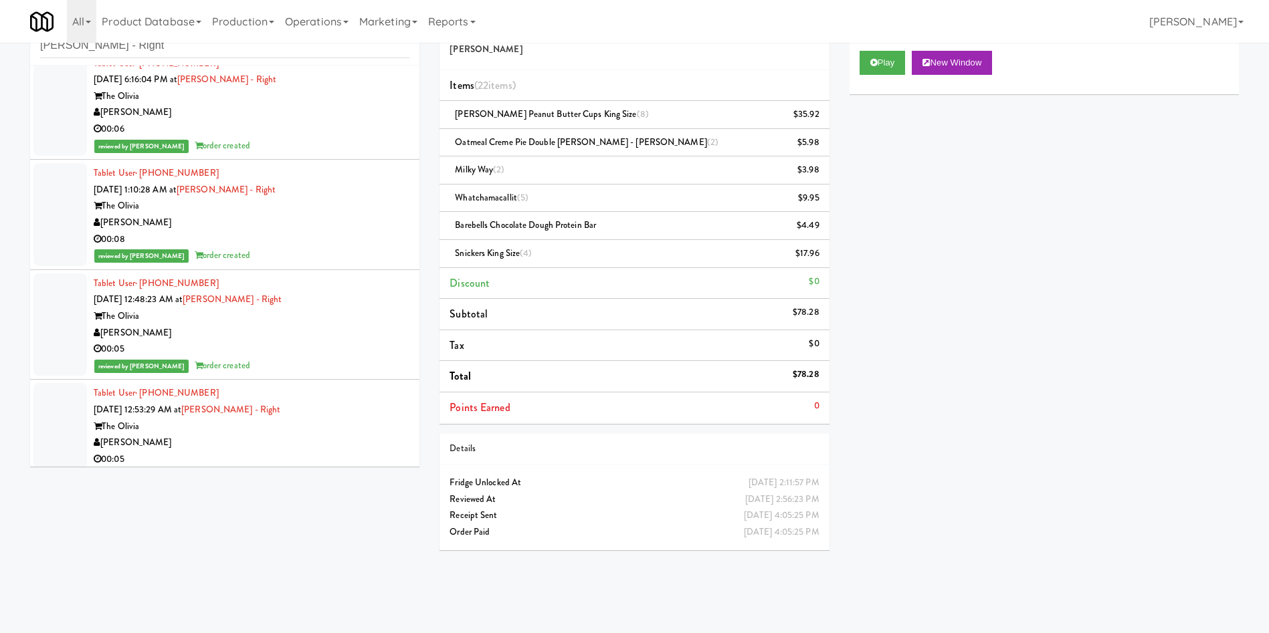
scroll to position [1605, 0]
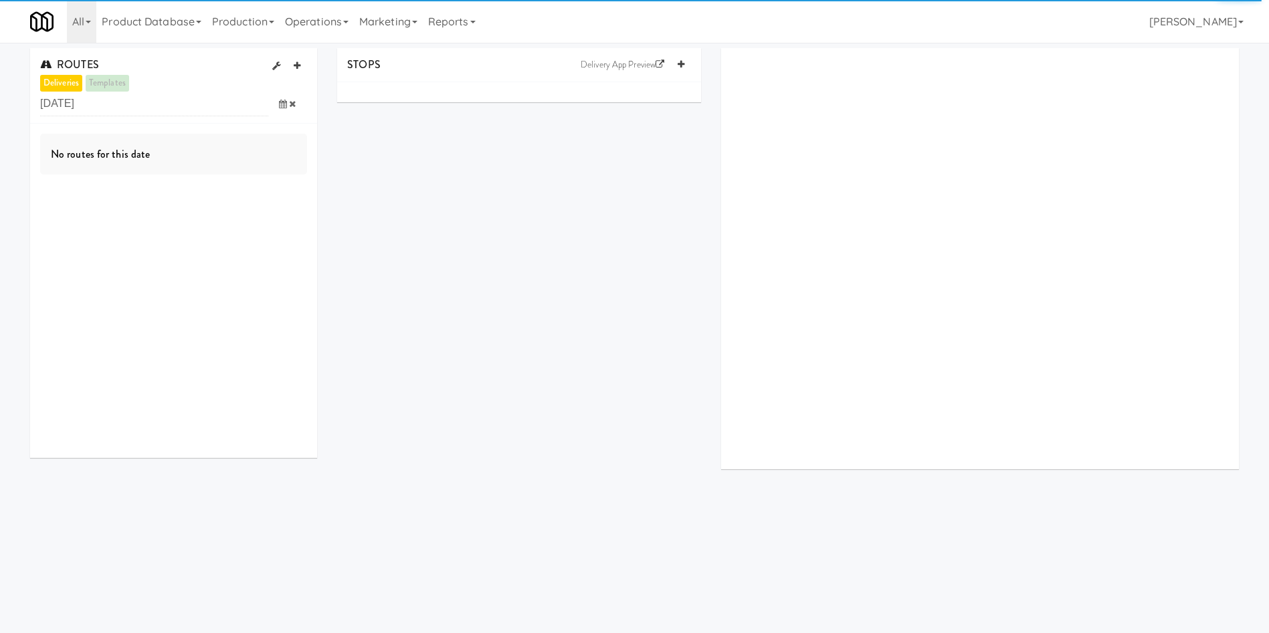
click at [153, 571] on body "Okay Okay Select date: previous 2025-Oct next Su Mo Tu We Th Fr Sa 28 29 30 1 2…" at bounding box center [634, 359] width 1269 height 633
click at [282, 106] on icon at bounding box center [283, 104] width 8 height 9
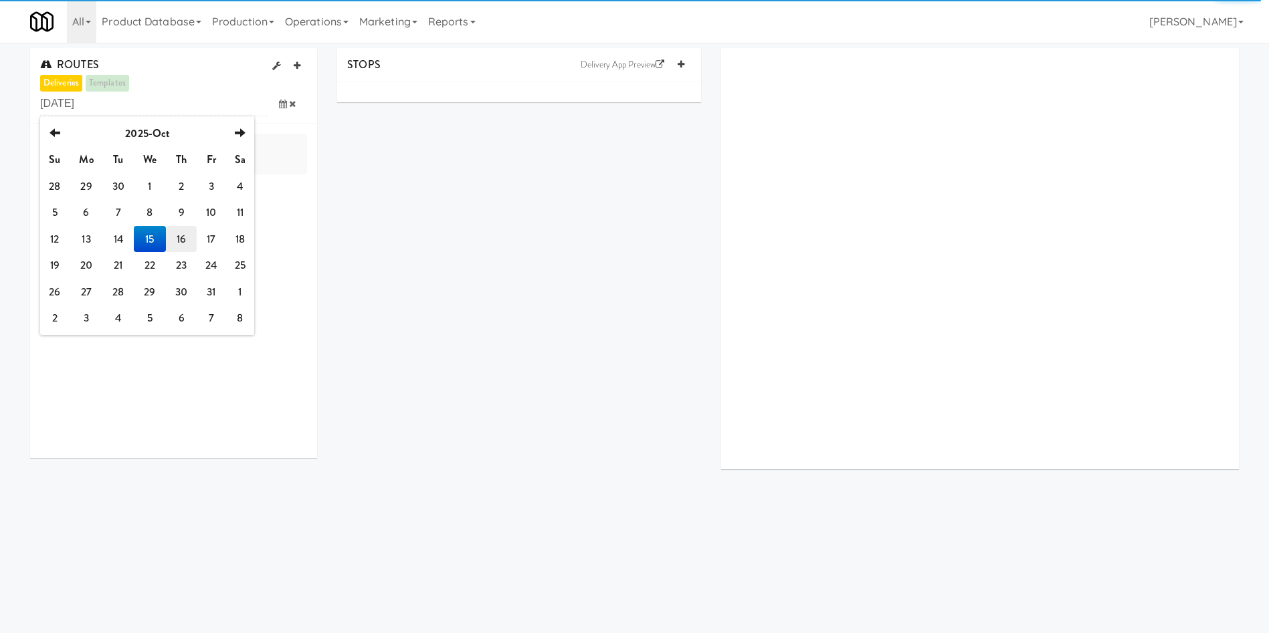
click at [184, 238] on td "16" at bounding box center [181, 239] width 30 height 27
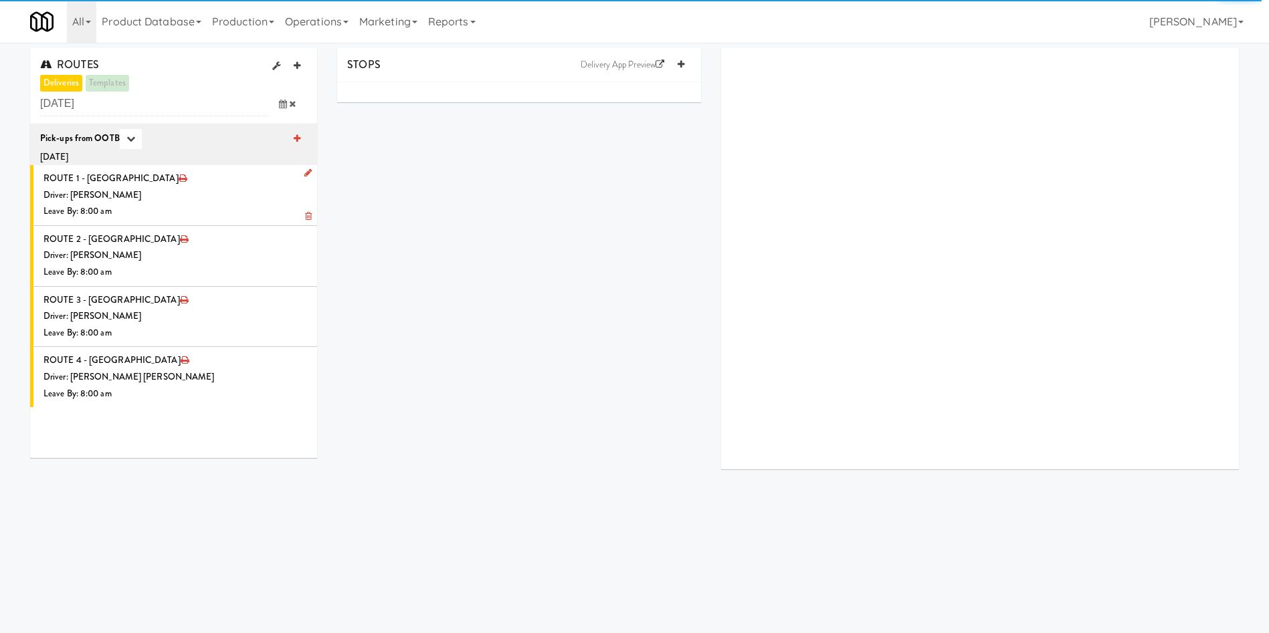
click at [163, 201] on div "Driver: Christopher Solomon" at bounding box center [175, 195] width 264 height 17
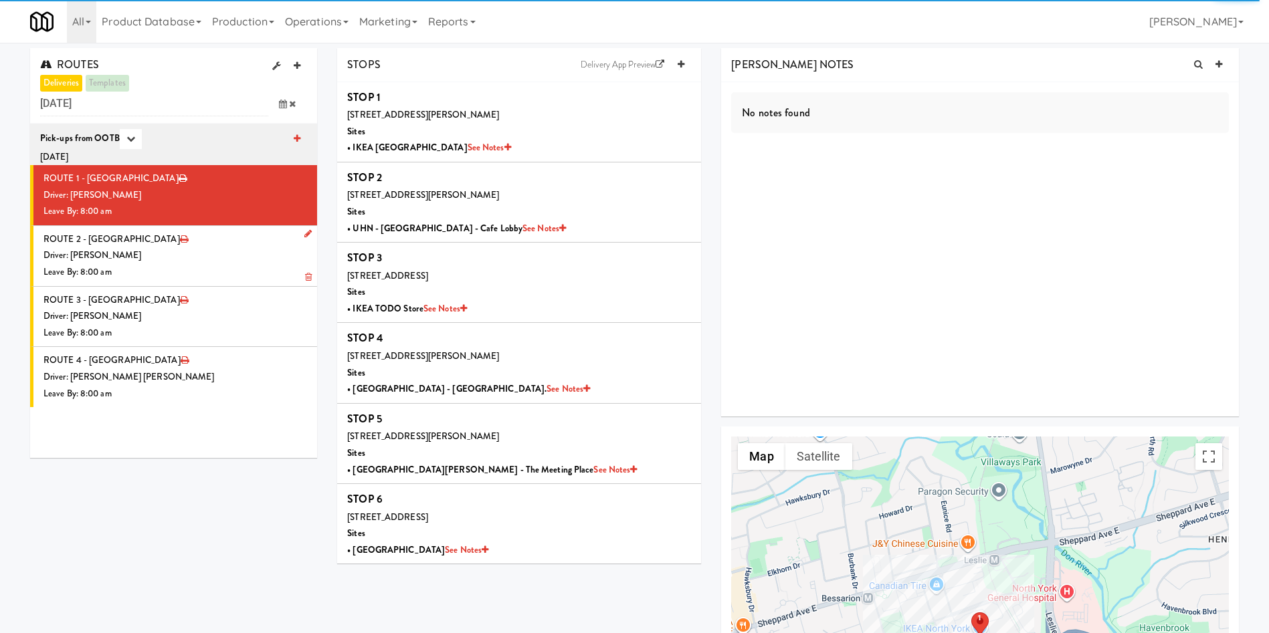
click at [211, 243] on li "ROUTE 2 - Idle Driver: Pedro Herrera Leave By: 8:00 am" at bounding box center [173, 256] width 287 height 61
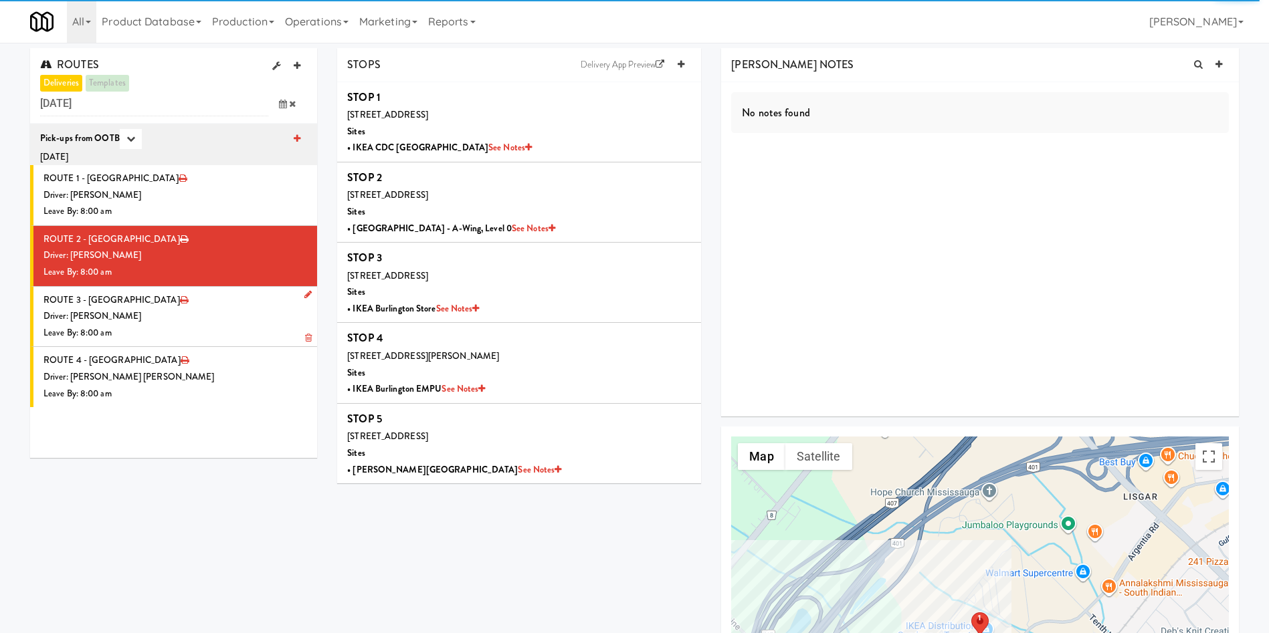
click at [215, 312] on div "Driver: Marwen Khammassi" at bounding box center [175, 316] width 264 height 17
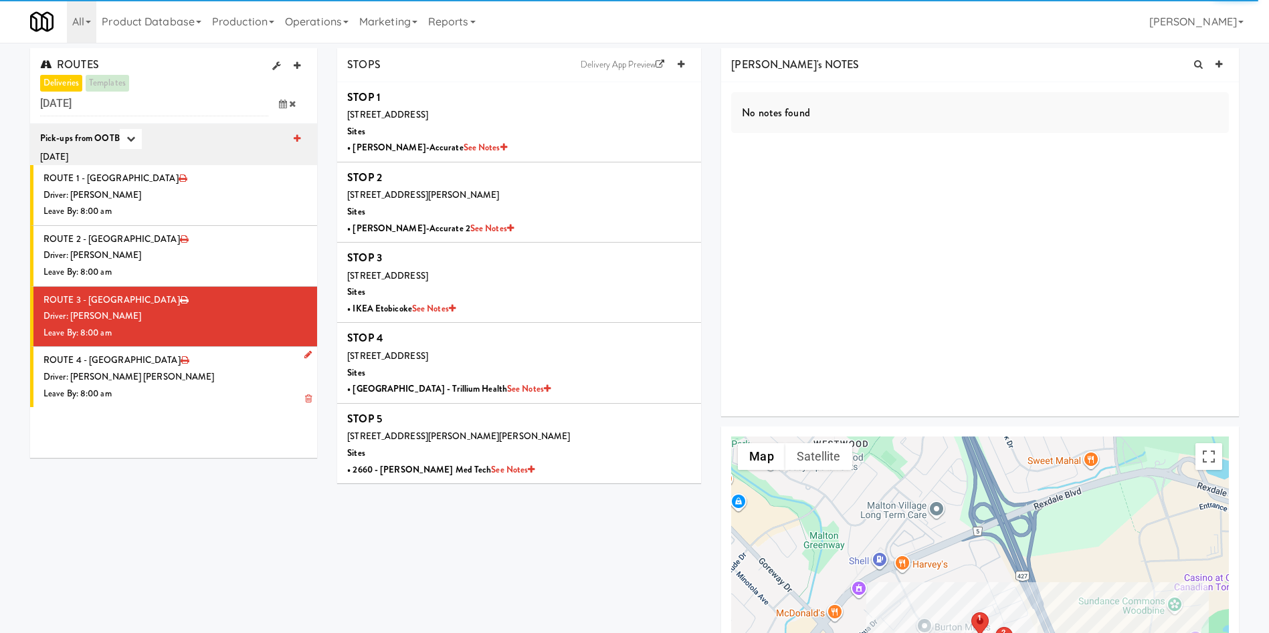
click at [216, 386] on div "Leave By: 8:00 am" at bounding box center [175, 394] width 264 height 17
